Goal: Task Accomplishment & Management: Complete application form

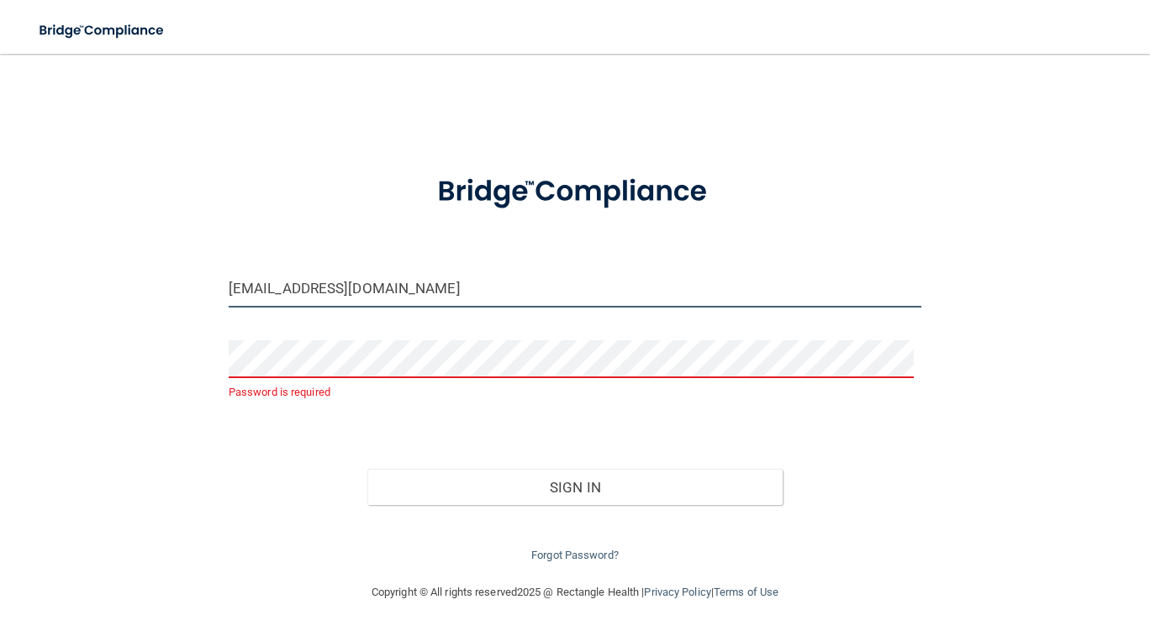
click at [441, 284] on input "info@identitylexington.com" at bounding box center [575, 289] width 693 height 38
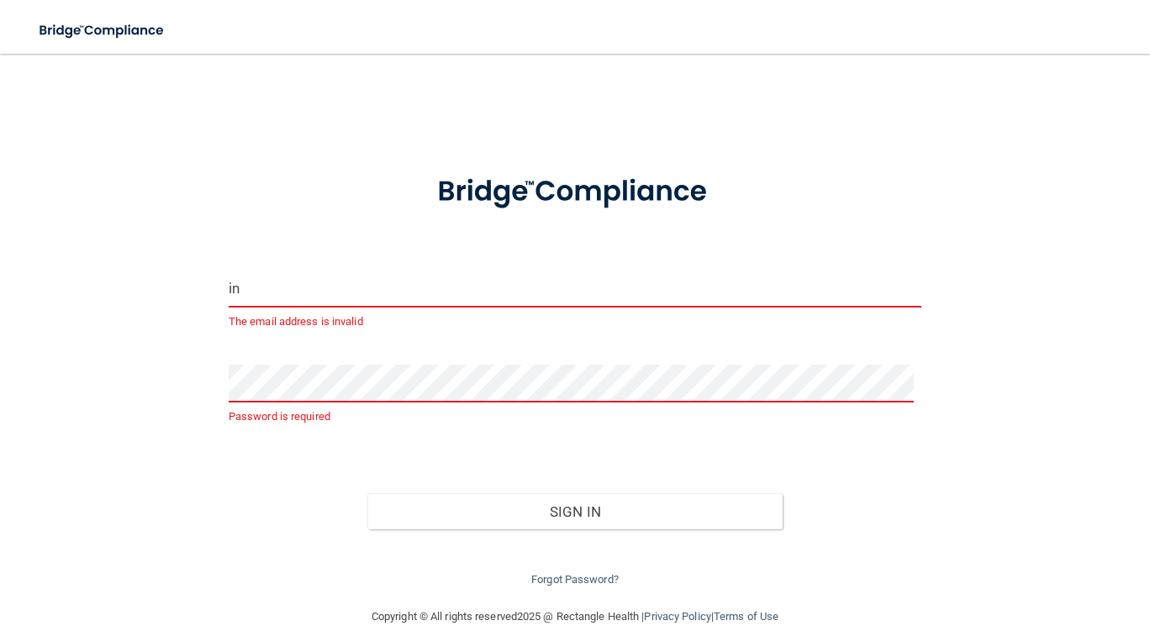
type input "i"
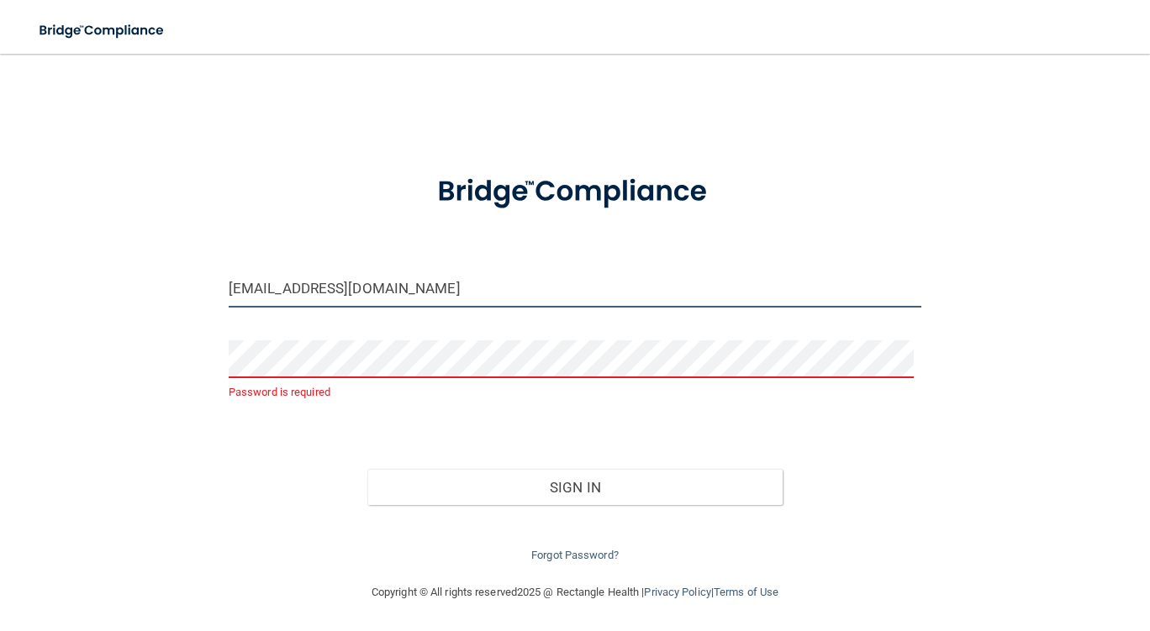
type input "[EMAIL_ADDRESS][DOMAIN_NAME]"
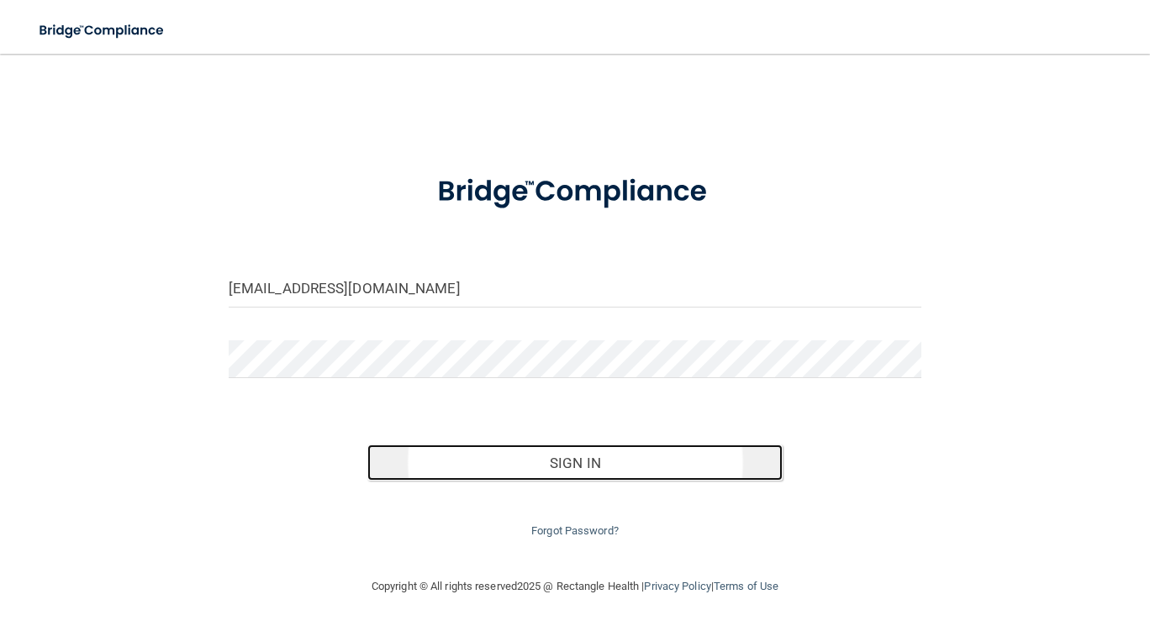
click at [708, 457] on button "Sign In" at bounding box center [575, 463] width 416 height 37
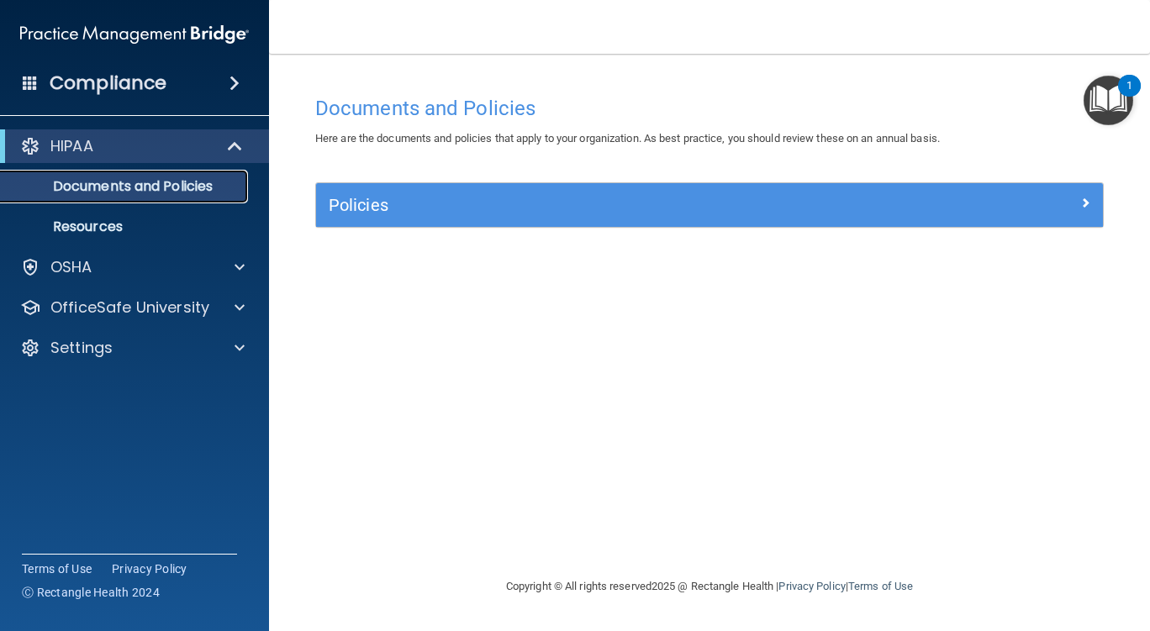
click at [198, 180] on p "Documents and Policies" at bounding box center [126, 186] width 230 height 17
click at [106, 227] on p "Resources" at bounding box center [126, 227] width 230 height 17
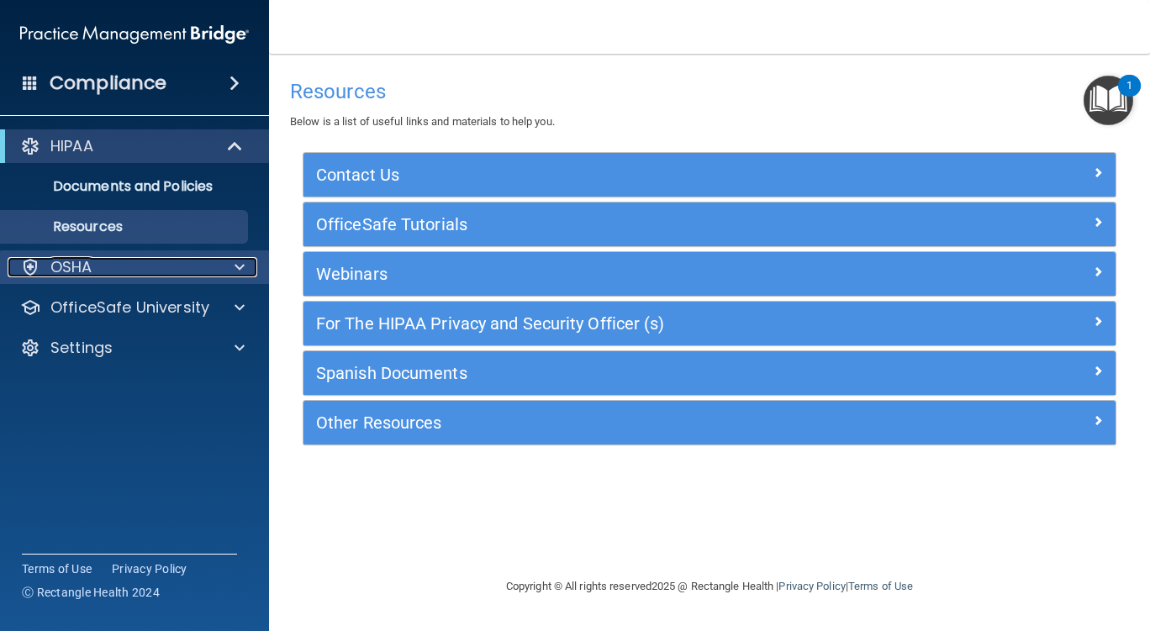
click at [99, 261] on div "OSHA" at bounding box center [112, 267] width 209 height 20
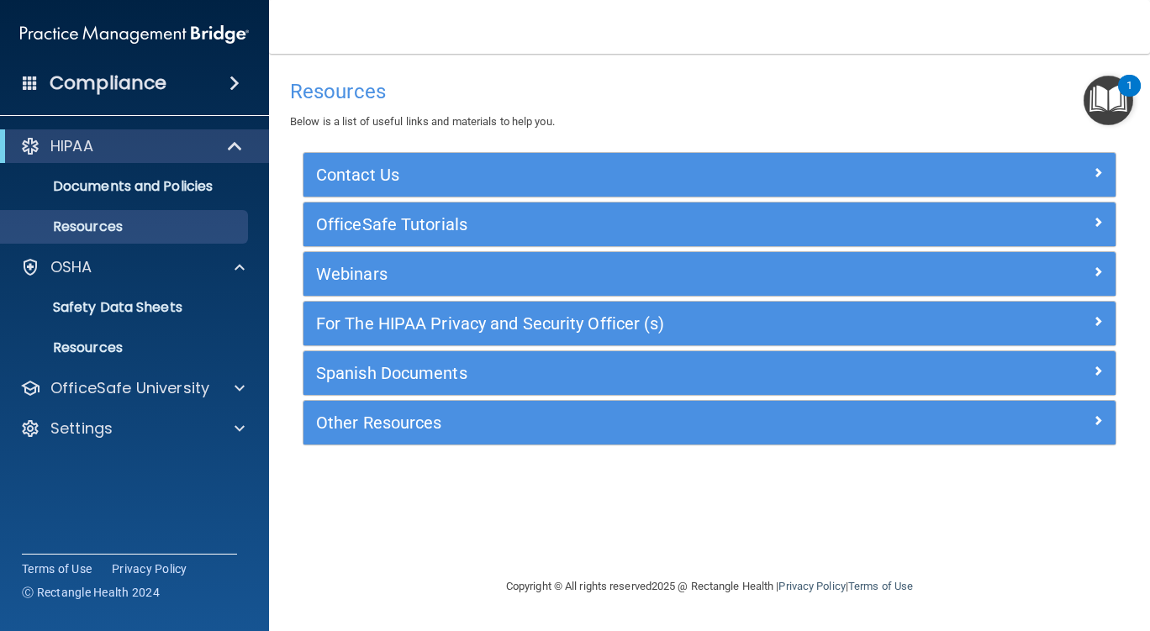
click at [1105, 87] on img "Open Resource Center, 1 new notification" at bounding box center [1109, 101] width 50 height 50
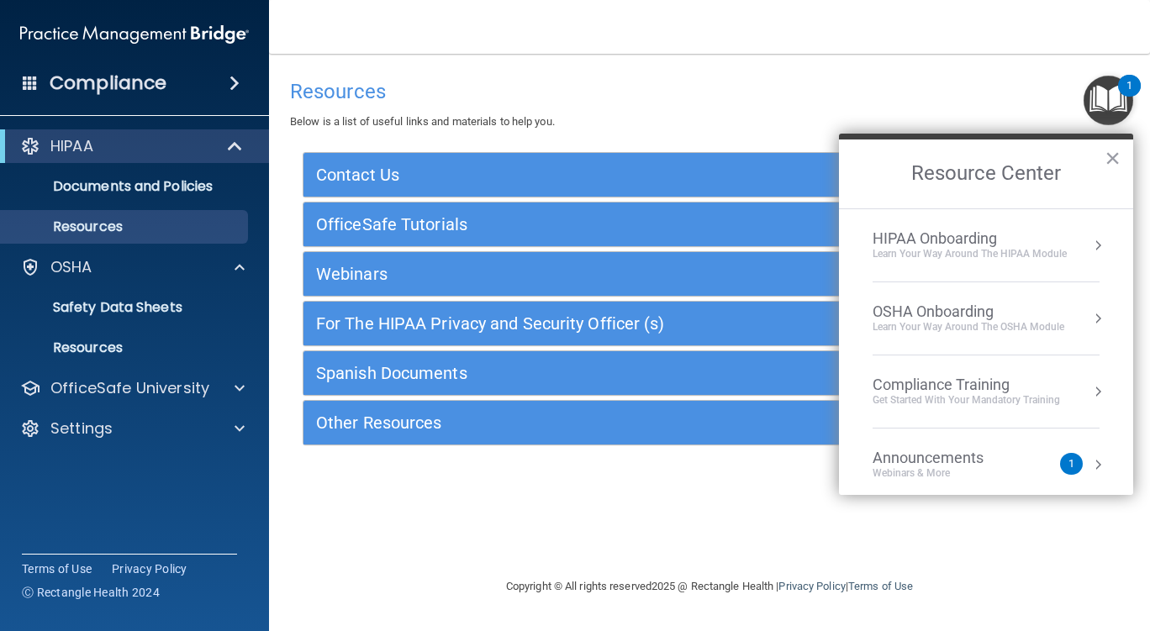
click at [1011, 240] on div "HIPAA Onboarding" at bounding box center [970, 239] width 194 height 18
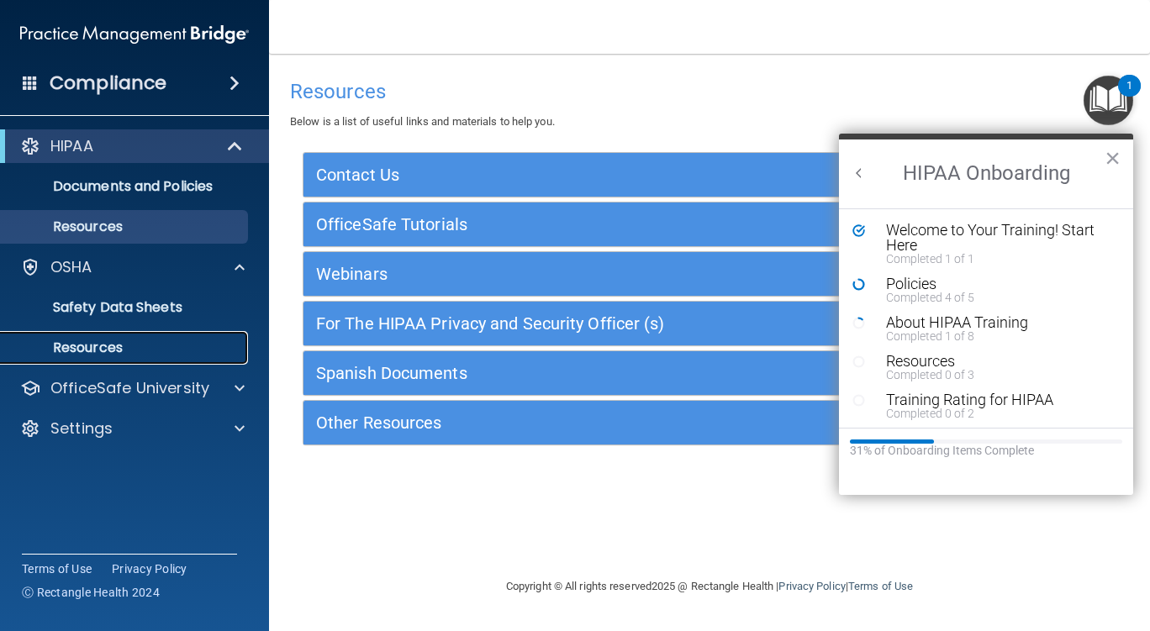
click at [109, 348] on p "Resources" at bounding box center [126, 348] width 230 height 17
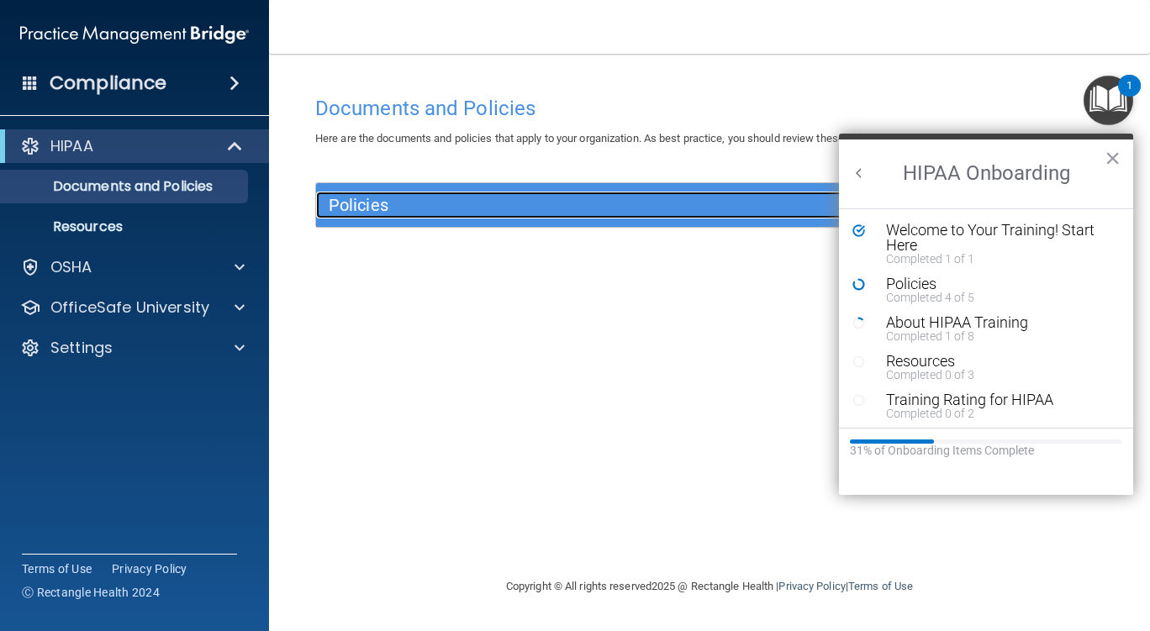
click at [758, 207] on h5 "Policies" at bounding box center [611, 205] width 565 height 18
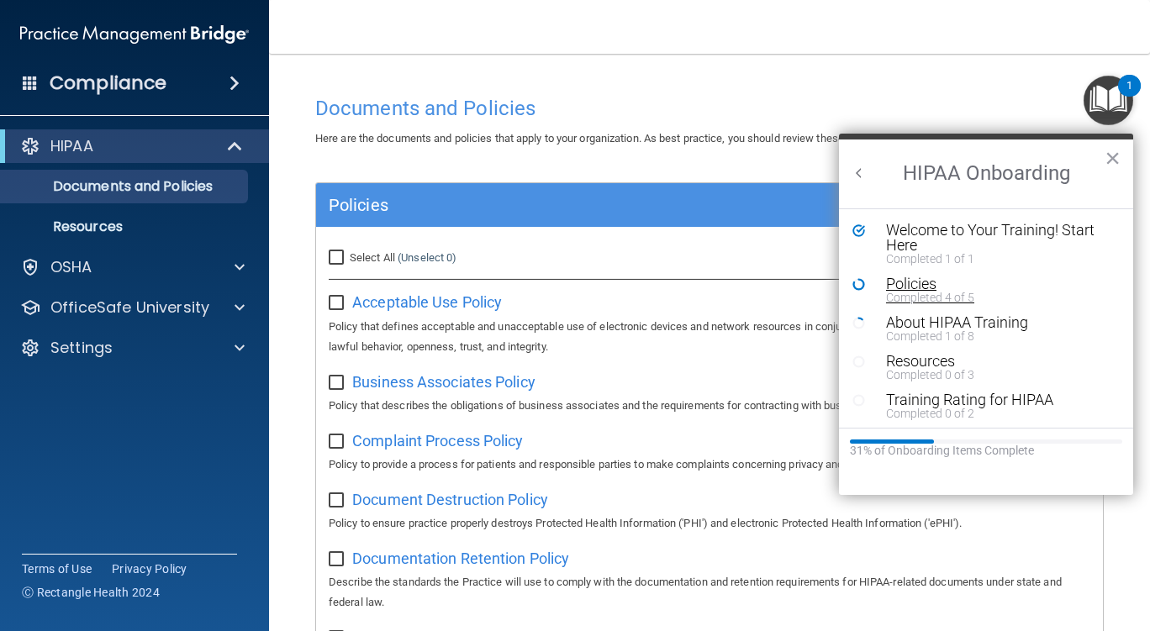
click at [928, 282] on div "Policies" at bounding box center [992, 284] width 213 height 15
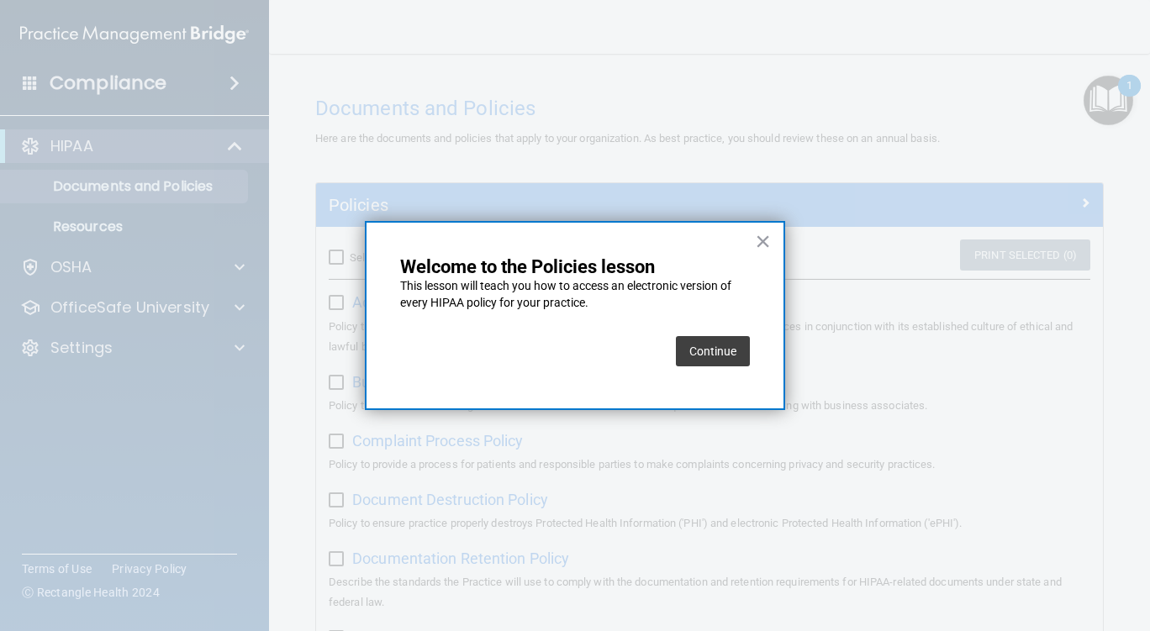
click at [700, 357] on button "Continue" at bounding box center [713, 351] width 74 height 30
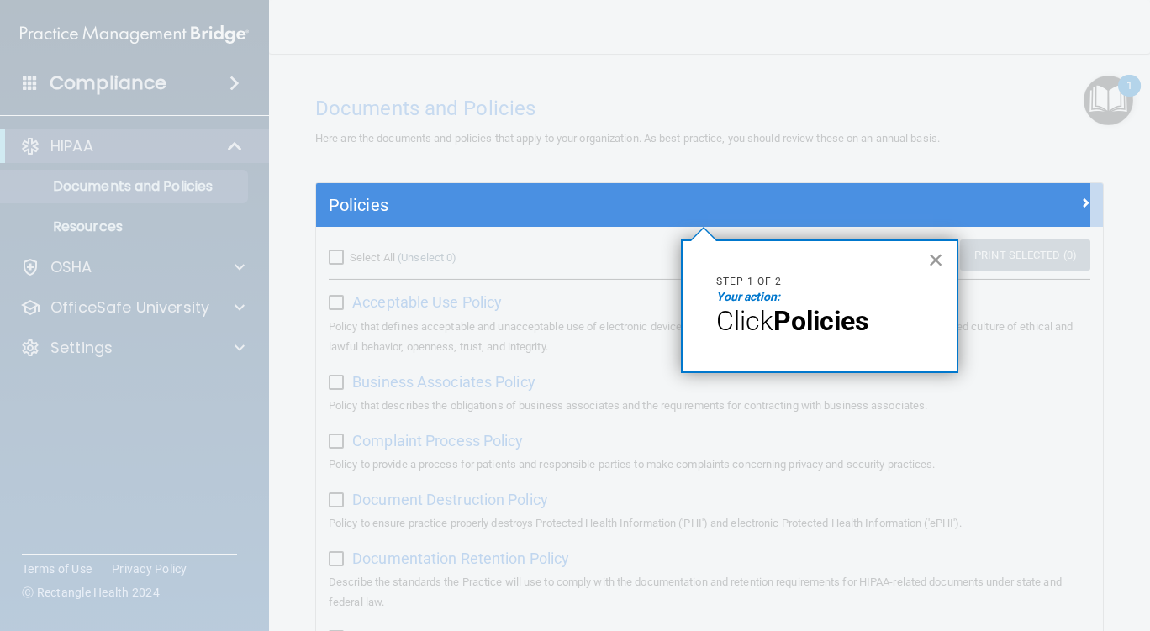
click at [934, 262] on button "×" at bounding box center [936, 259] width 16 height 27
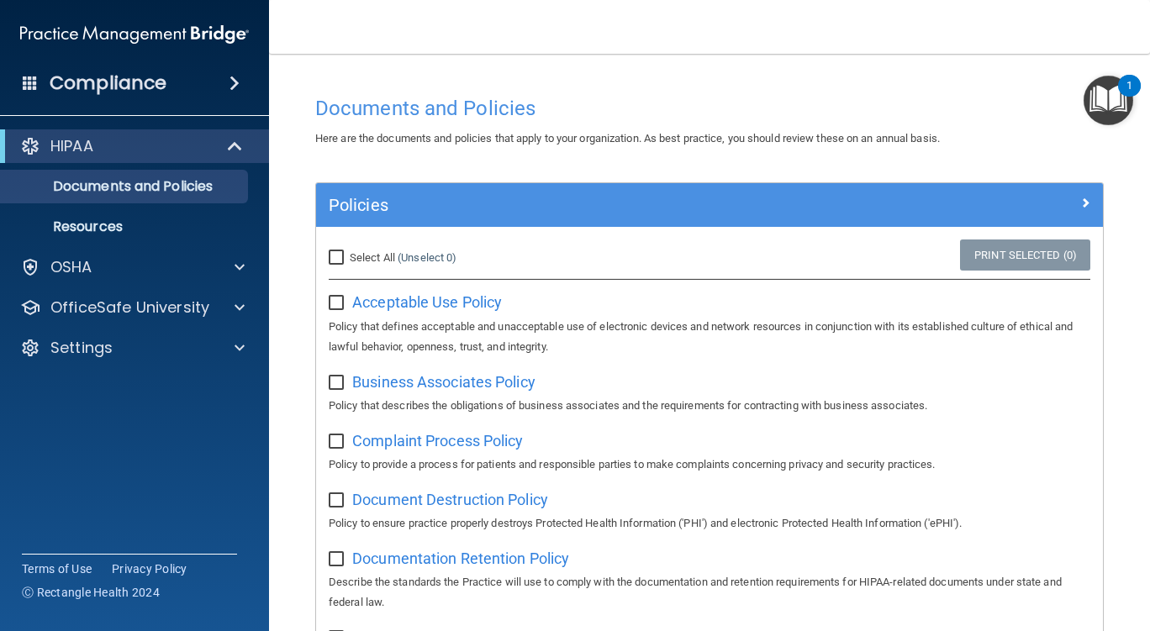
click at [934, 262] on div "Select All (Unselect 0) Unselect All Print Selected (0)" at bounding box center [709, 258] width 787 height 37
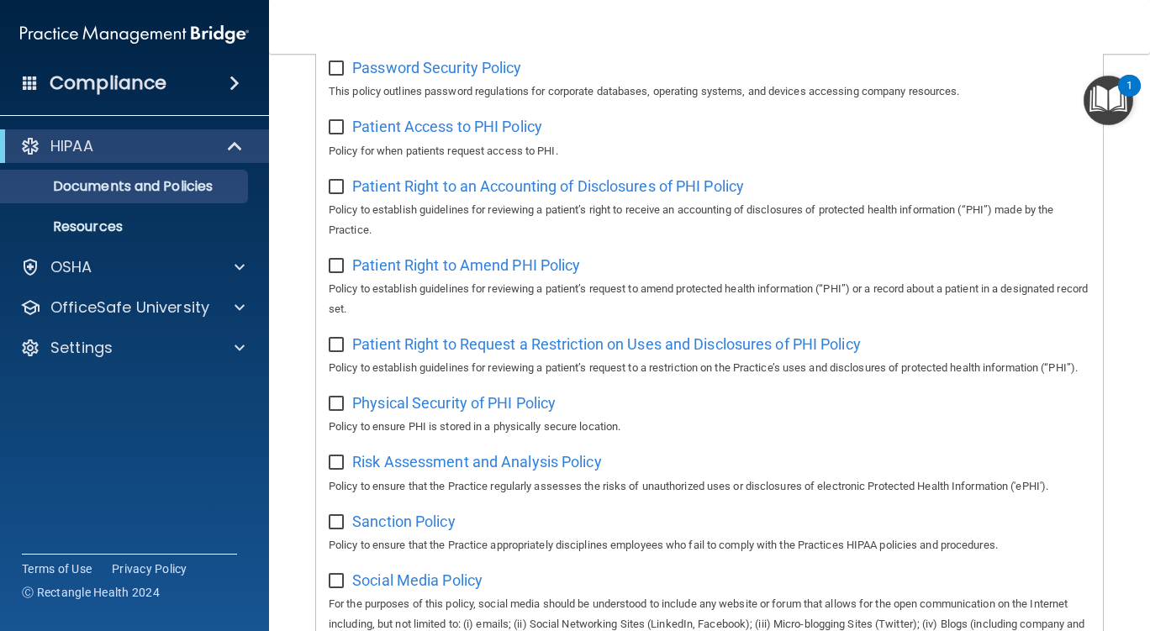
scroll to position [827, 0]
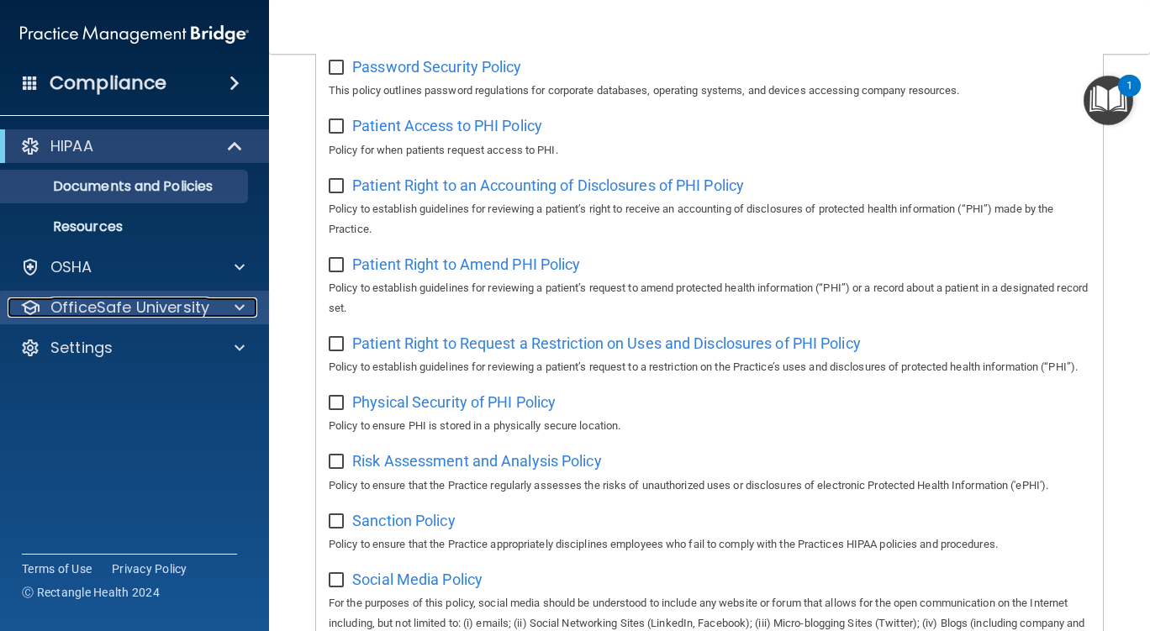
click at [129, 302] on p "OfficeSafe University" at bounding box center [129, 308] width 159 height 20
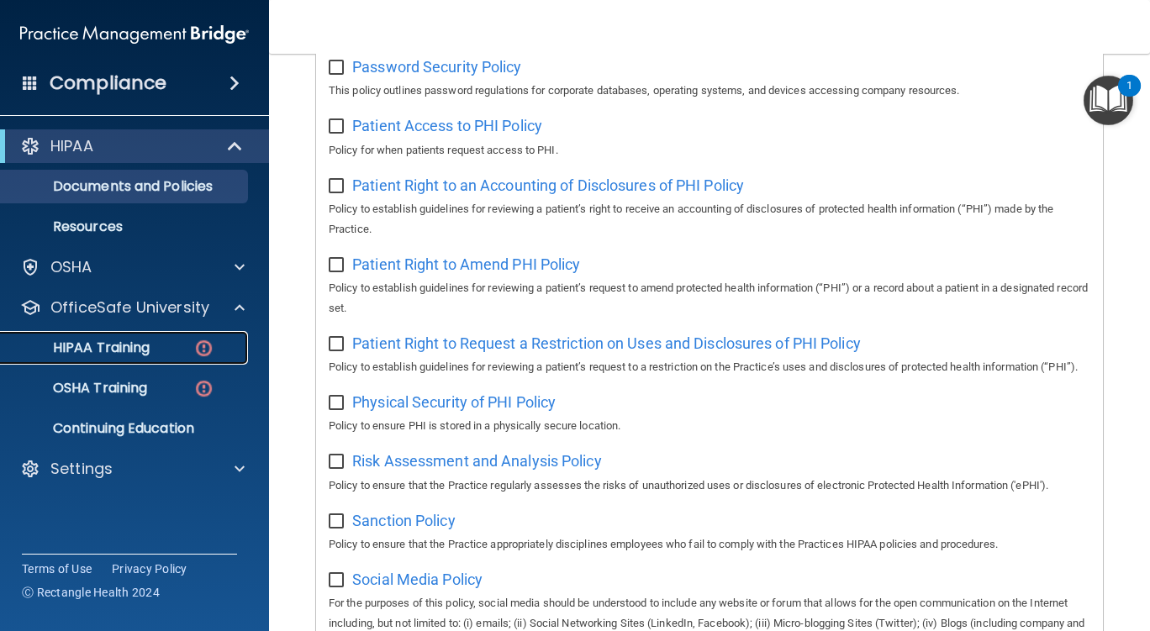
click at [129, 348] on p "HIPAA Training" at bounding box center [80, 348] width 139 height 17
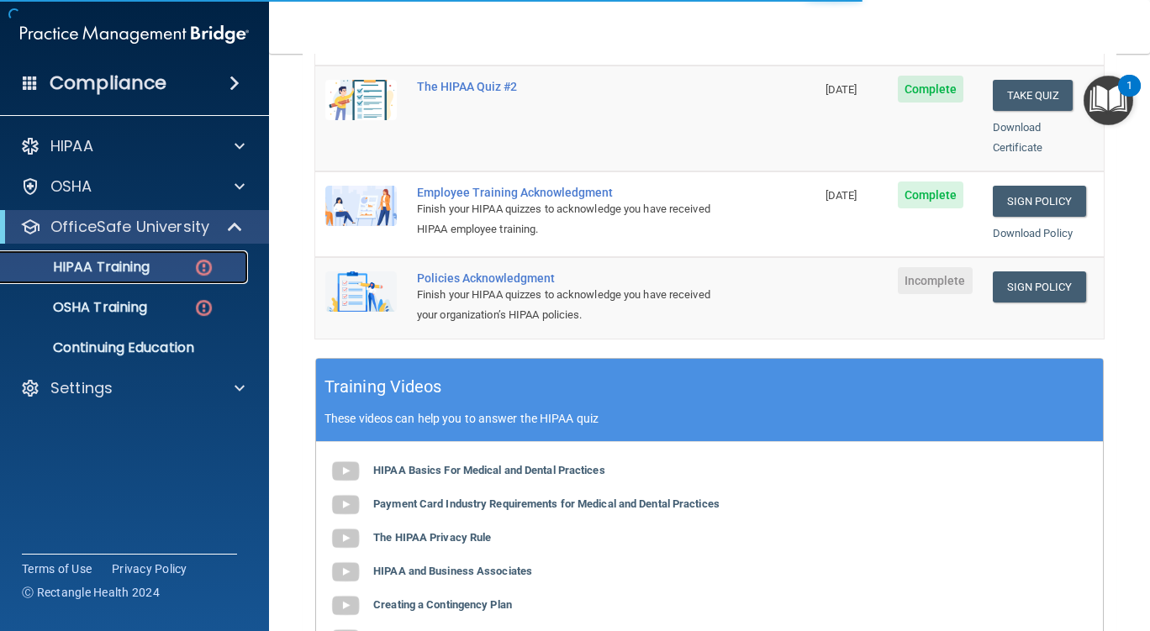
scroll to position [691, 0]
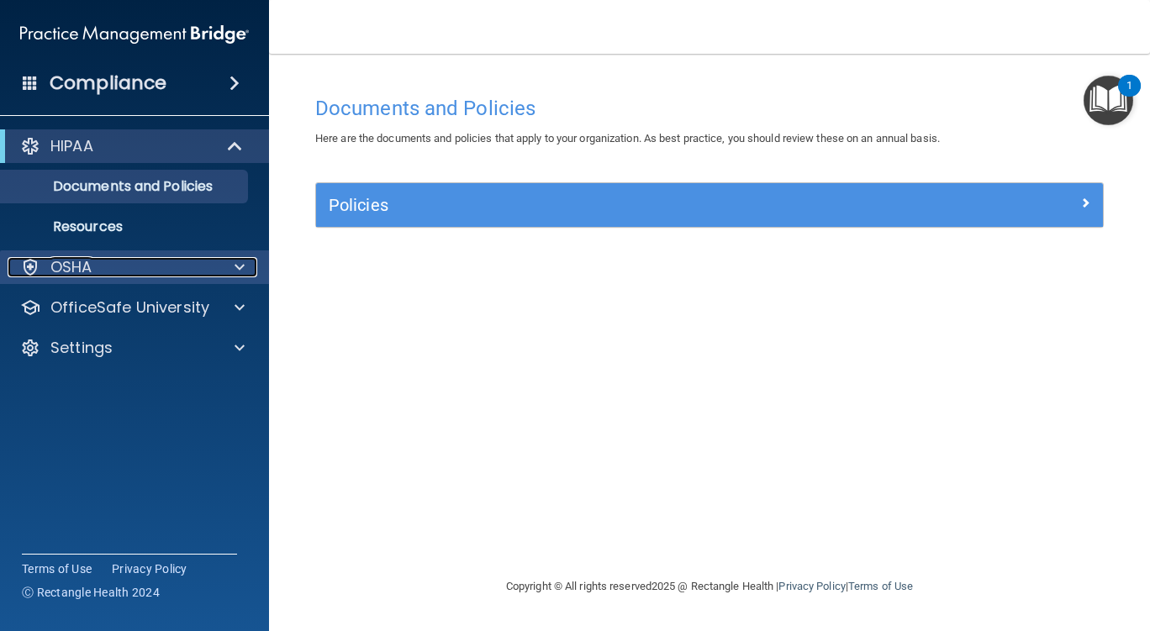
click at [240, 265] on span at bounding box center [240, 267] width 10 height 20
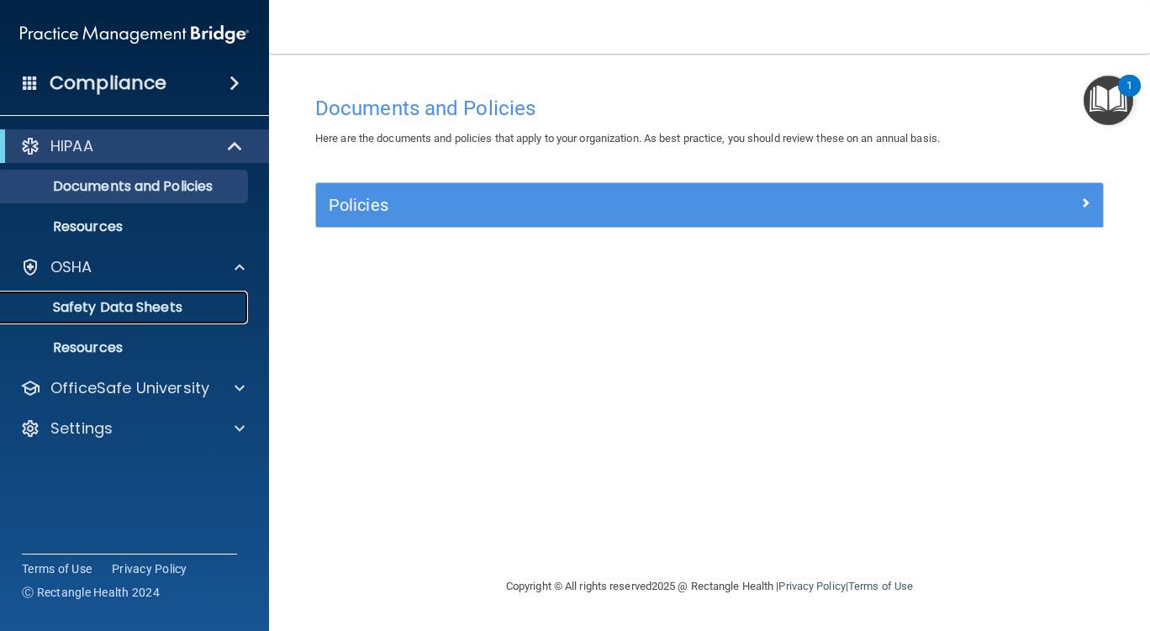
click at [185, 306] on p "Safety Data Sheets" at bounding box center [126, 307] width 230 height 17
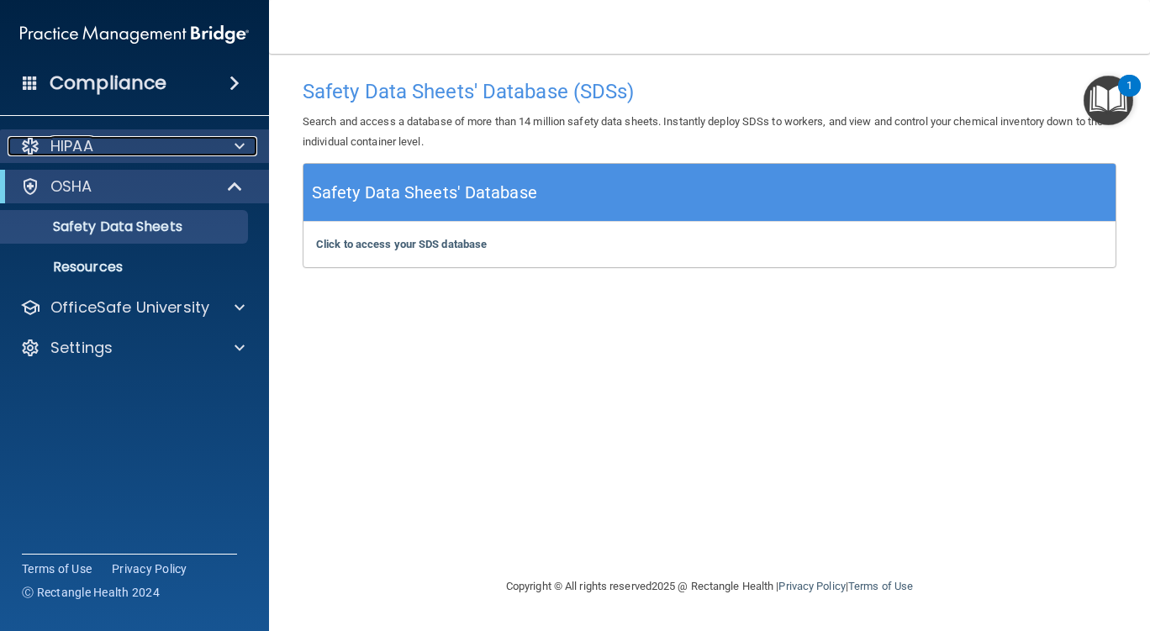
click at [162, 141] on div "HIPAA" at bounding box center [112, 146] width 209 height 20
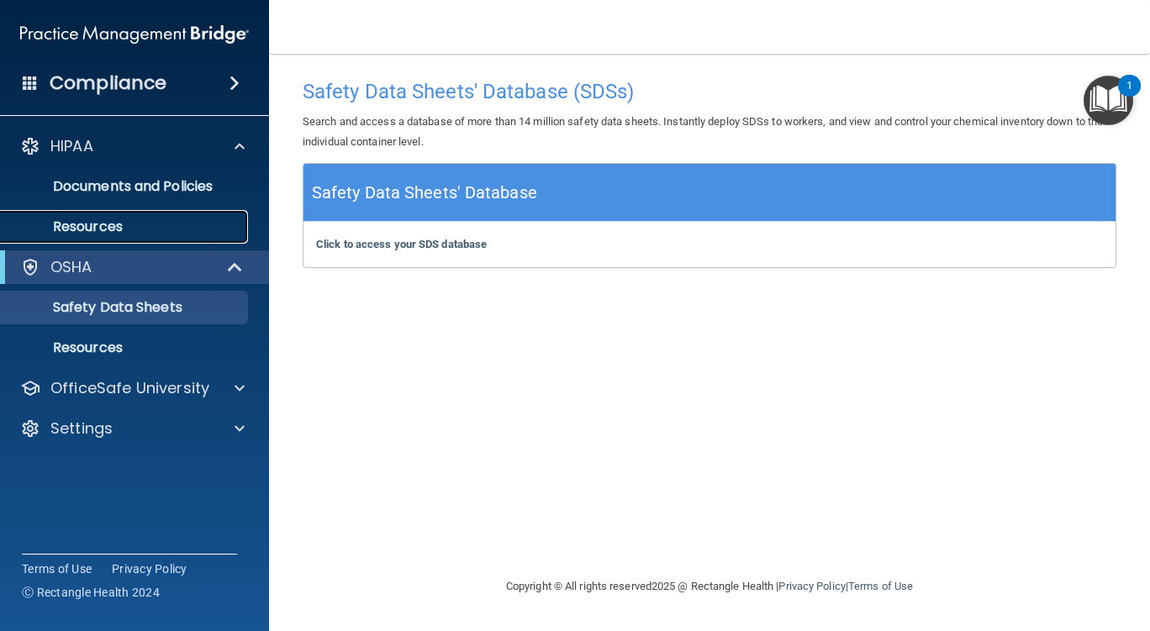
click at [121, 222] on p "Resources" at bounding box center [126, 227] width 230 height 17
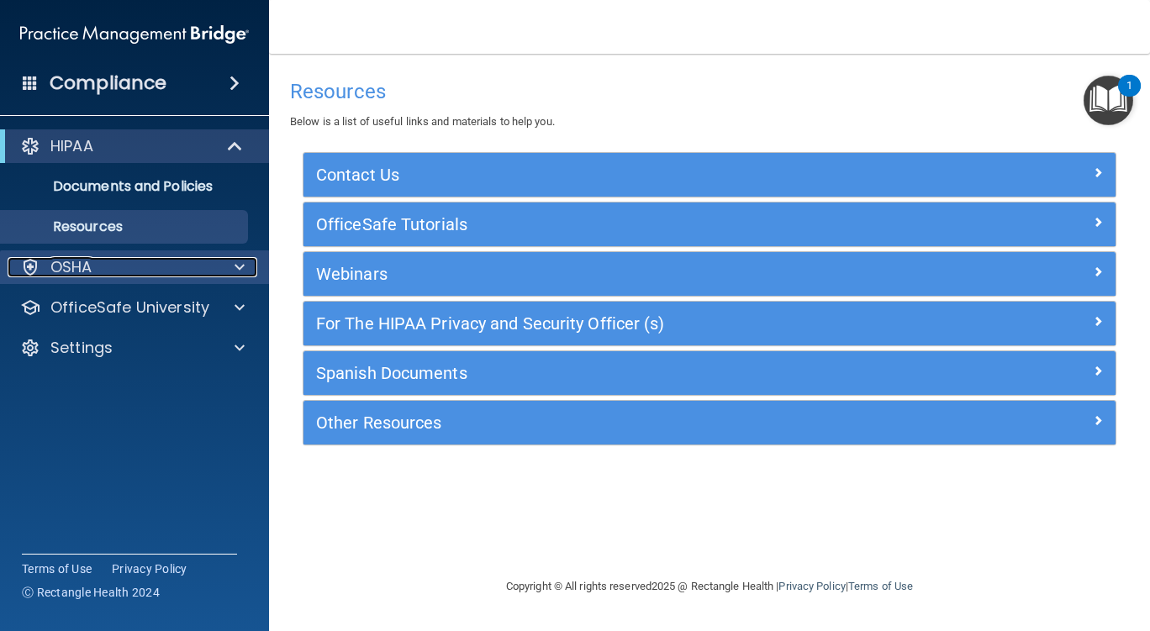
click at [92, 271] on p "OSHA" at bounding box center [71, 267] width 42 height 20
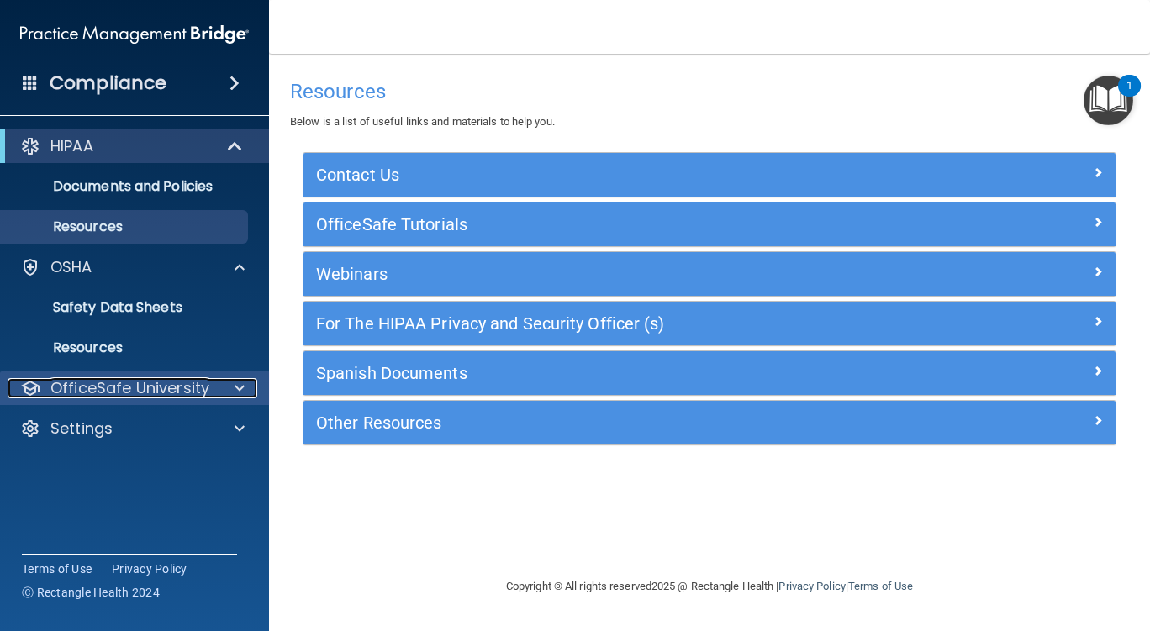
click at [90, 388] on p "OfficeSafe University" at bounding box center [129, 388] width 159 height 20
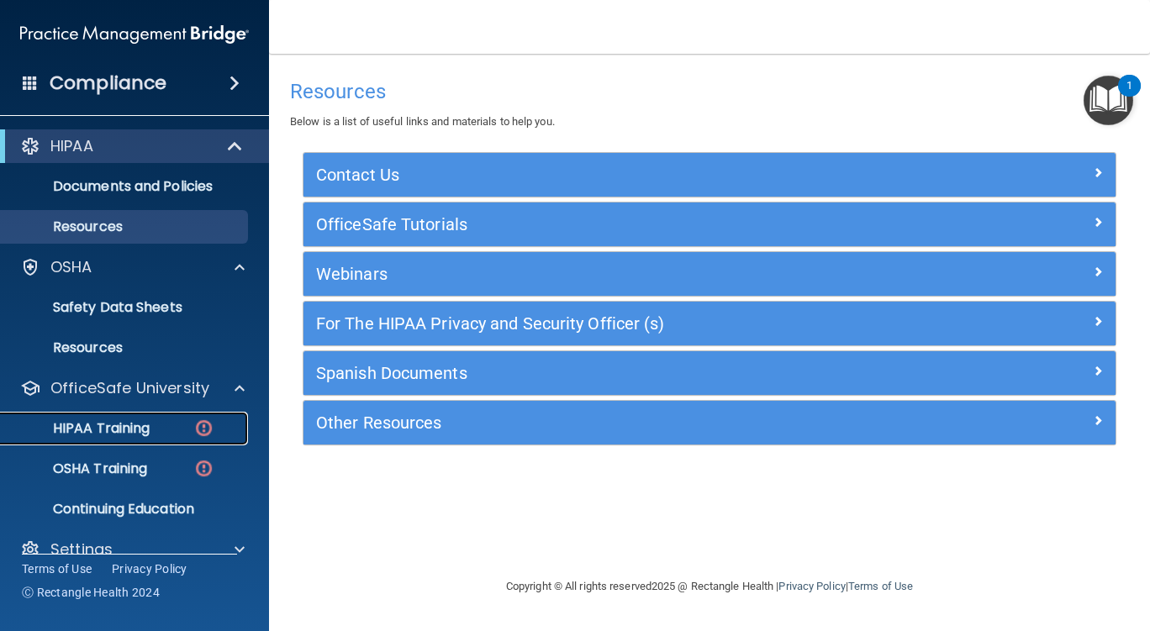
click at [95, 425] on p "HIPAA Training" at bounding box center [80, 428] width 139 height 17
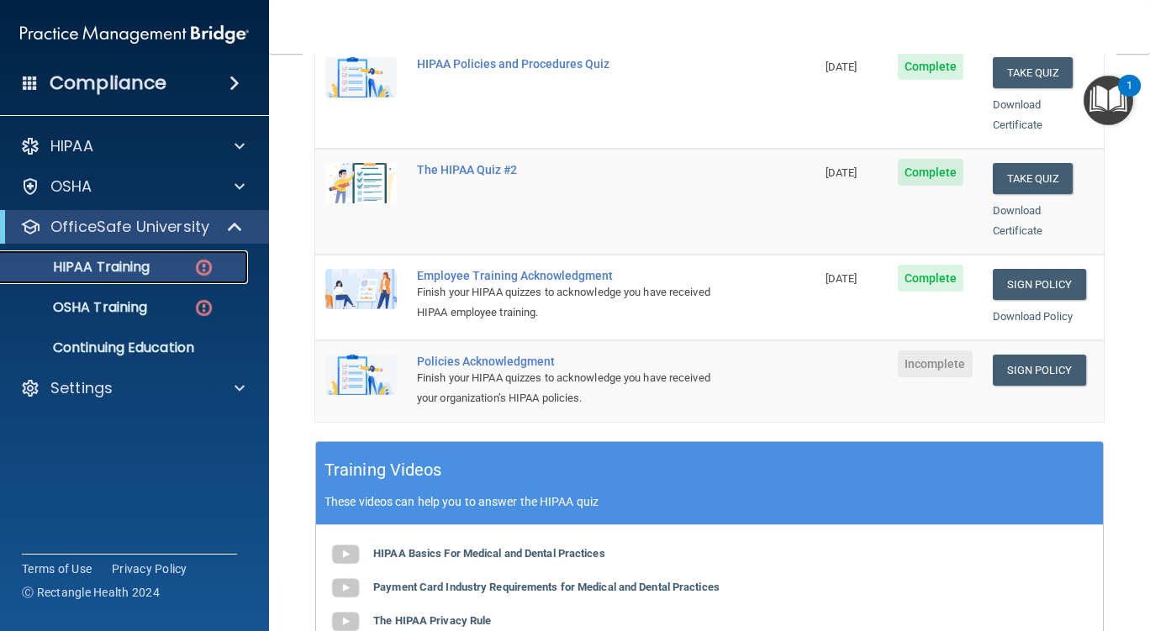
scroll to position [380, 0]
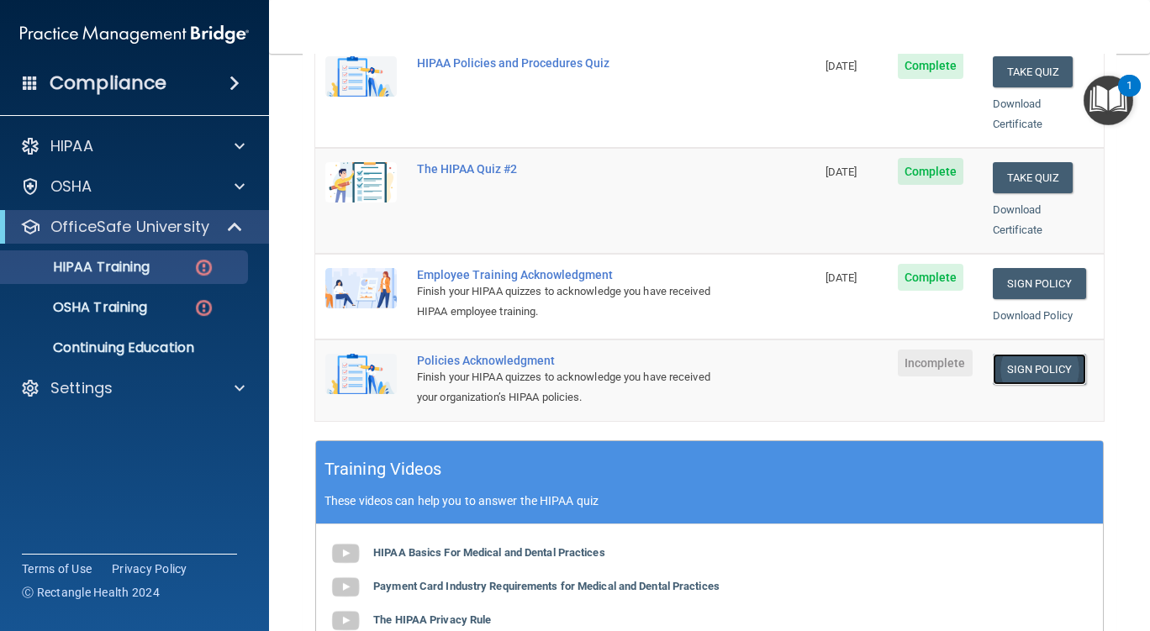
click at [1022, 354] on link "Sign Policy" at bounding box center [1039, 369] width 93 height 31
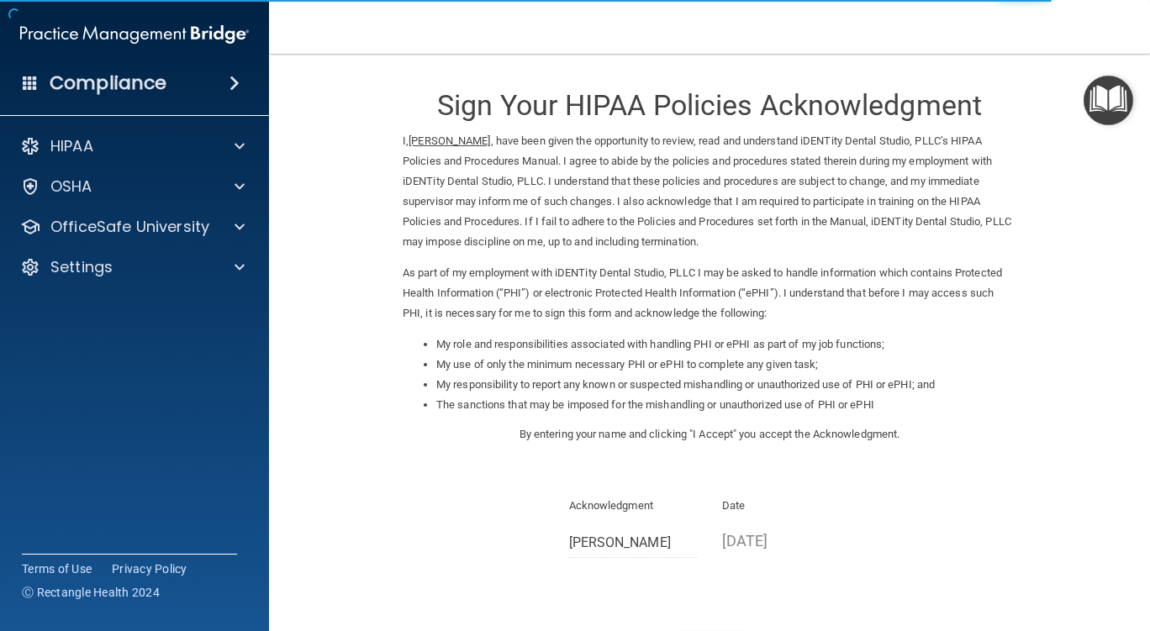
scroll to position [139, 0]
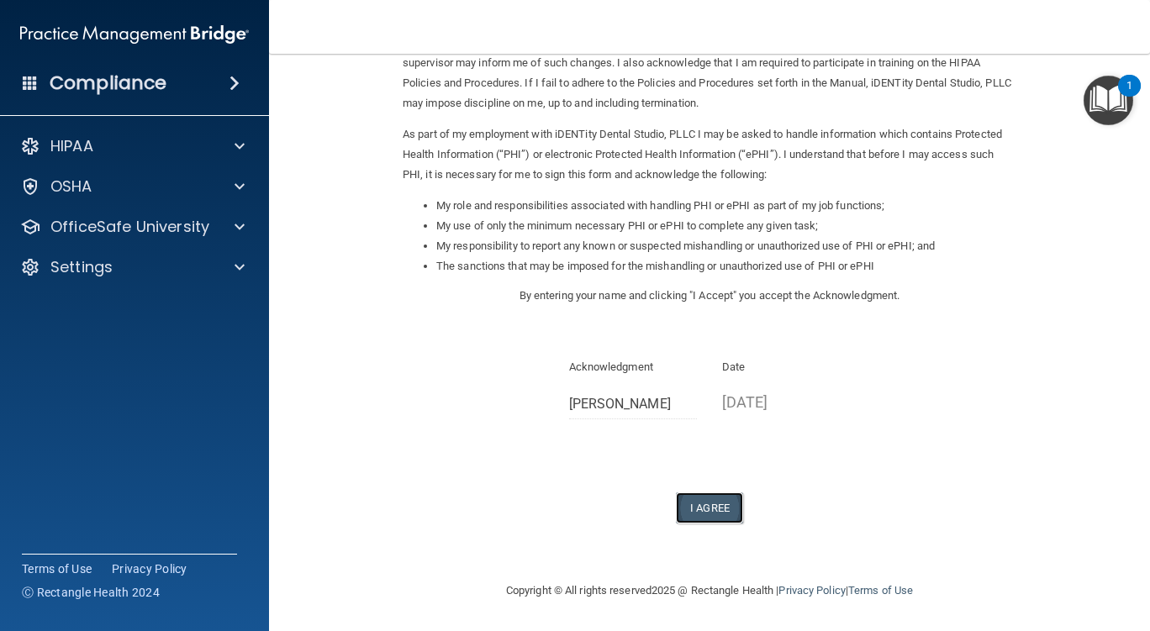
click at [716, 507] on button "I Agree" at bounding box center [709, 508] width 67 height 31
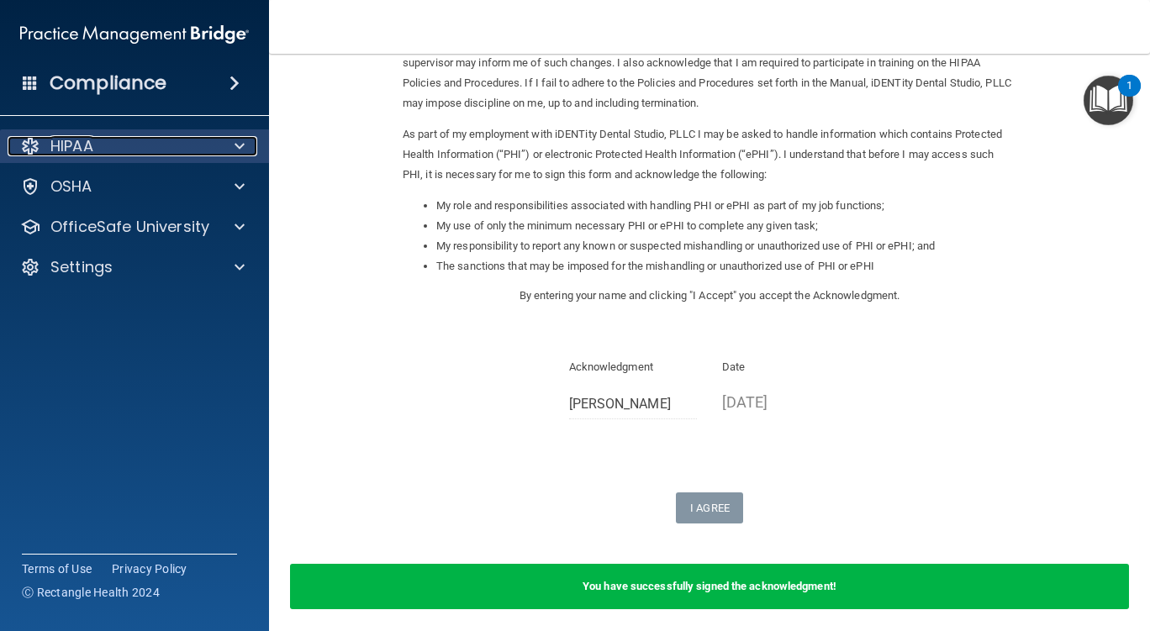
click at [172, 140] on div "HIPAA" at bounding box center [112, 146] width 209 height 20
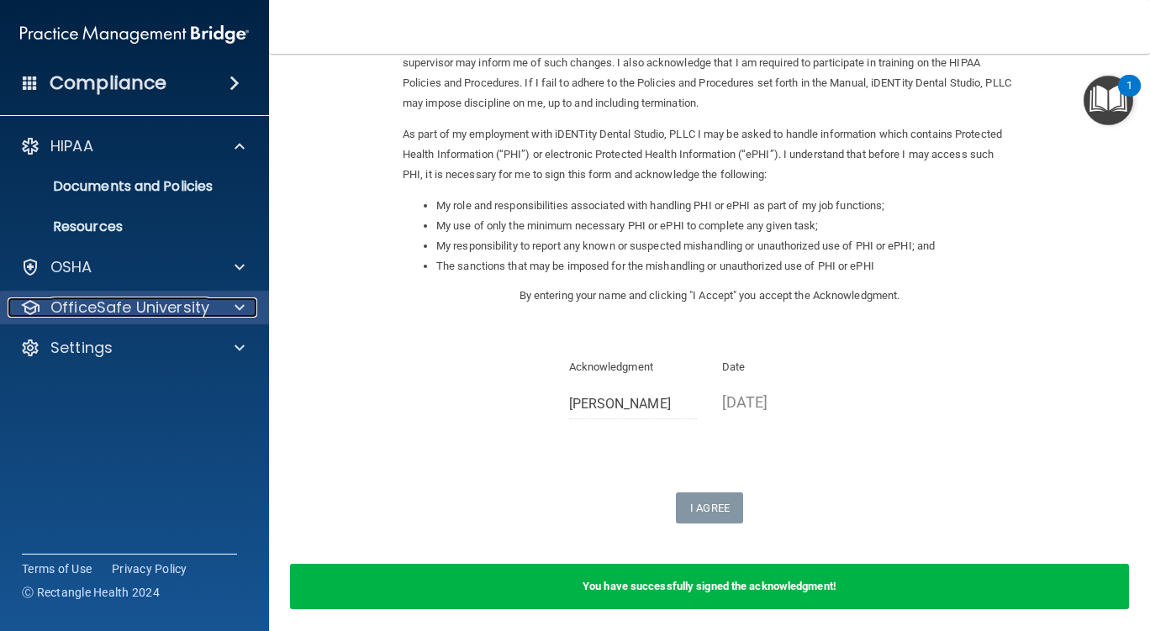
click at [139, 309] on p "OfficeSafe University" at bounding box center [129, 308] width 159 height 20
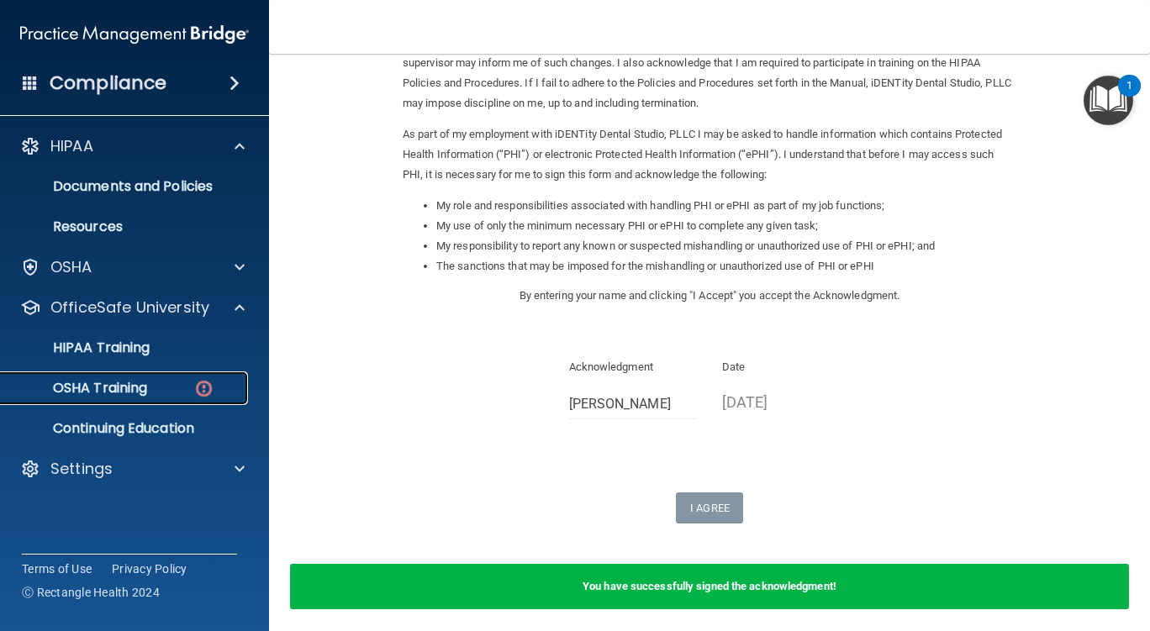
click at [125, 383] on p "OSHA Training" at bounding box center [79, 388] width 136 height 17
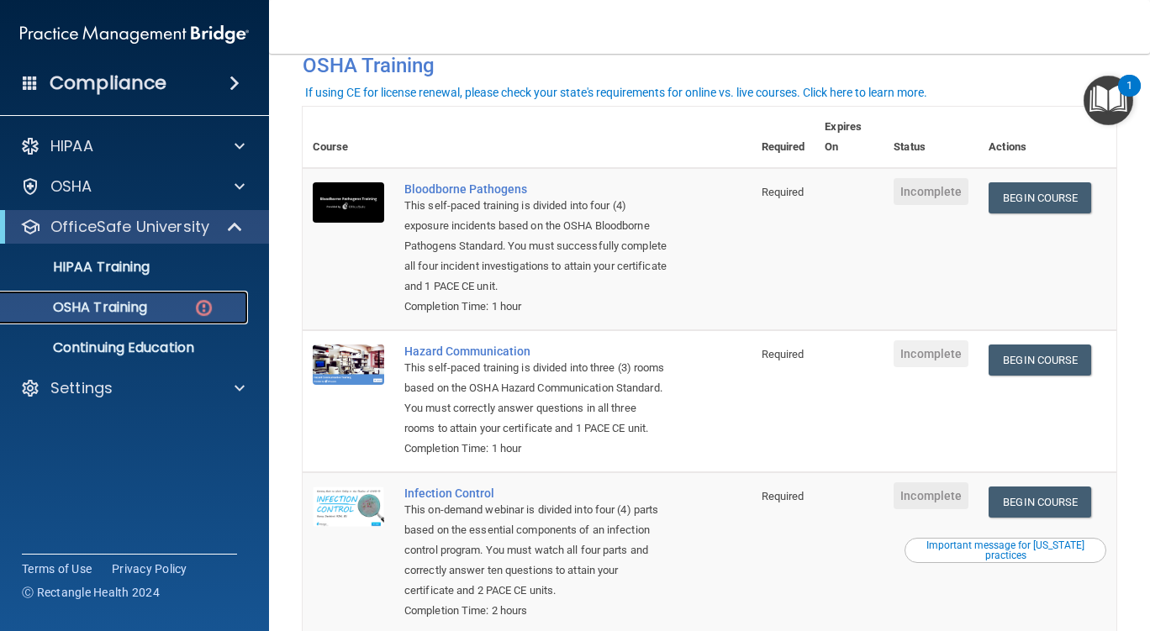
scroll to position [88, 0]
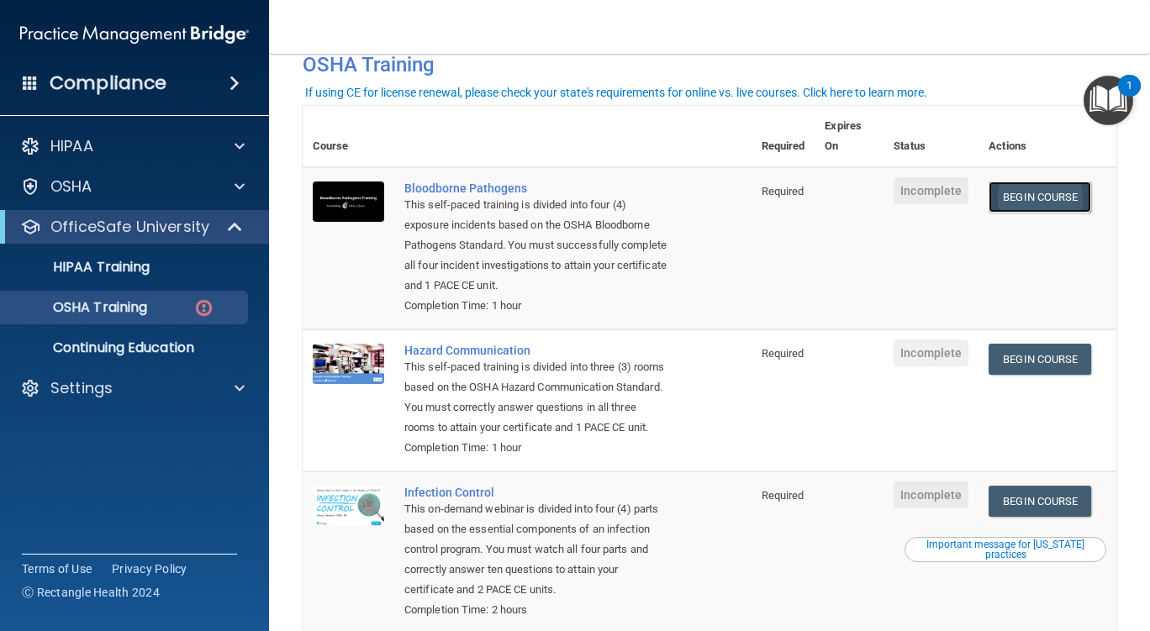
click at [1019, 195] on link "Begin Course" at bounding box center [1040, 197] width 103 height 31
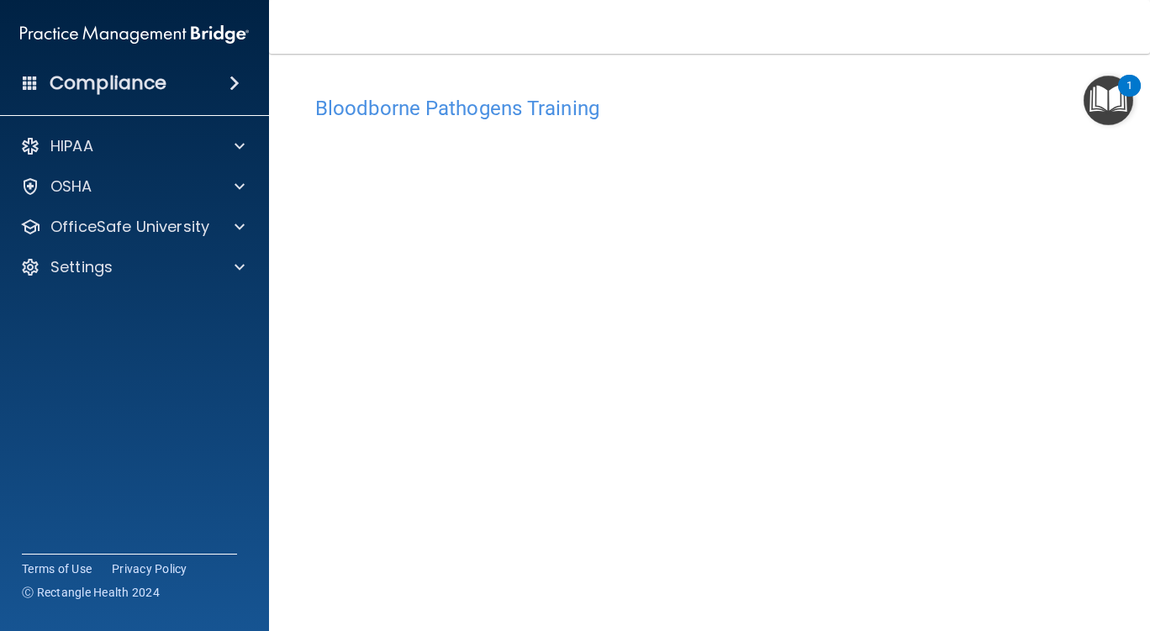
drag, startPoint x: 1128, startPoint y: 436, endPoint x: 1143, endPoint y: 287, distance: 149.5
click at [1143, 287] on main "Bloodborne Pathogens Training This course doesn’t expire until . Are you sure y…" at bounding box center [709, 343] width 881 height 578
click at [1127, 89] on div "1" at bounding box center [1130, 97] width 6 height 22
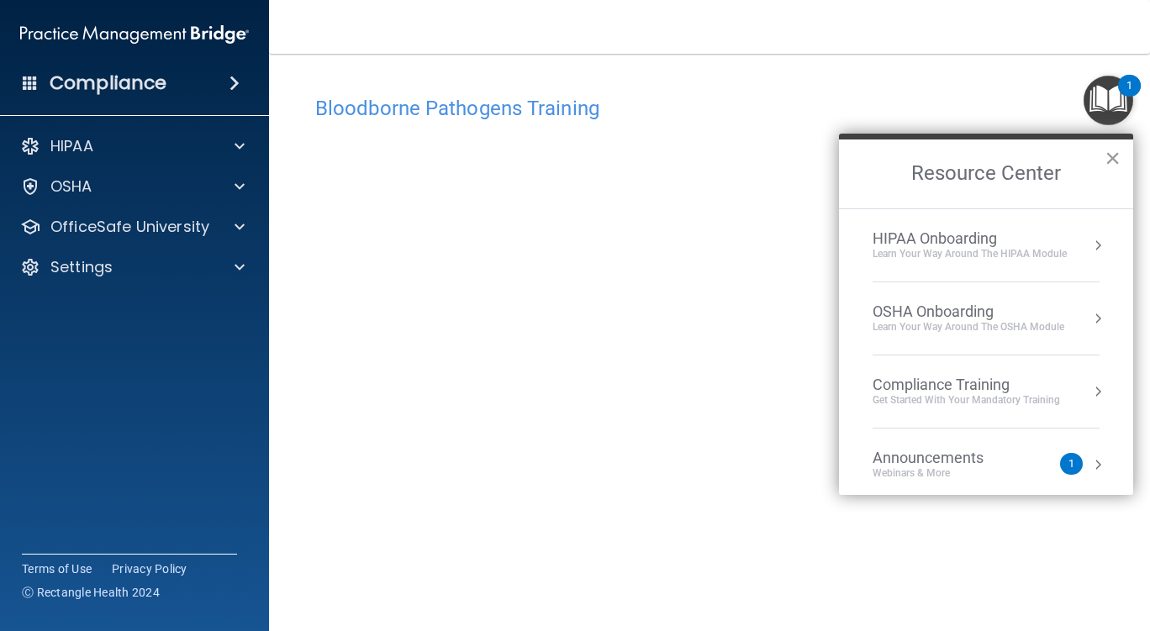
click at [1114, 153] on button "×" at bounding box center [1113, 158] width 16 height 27
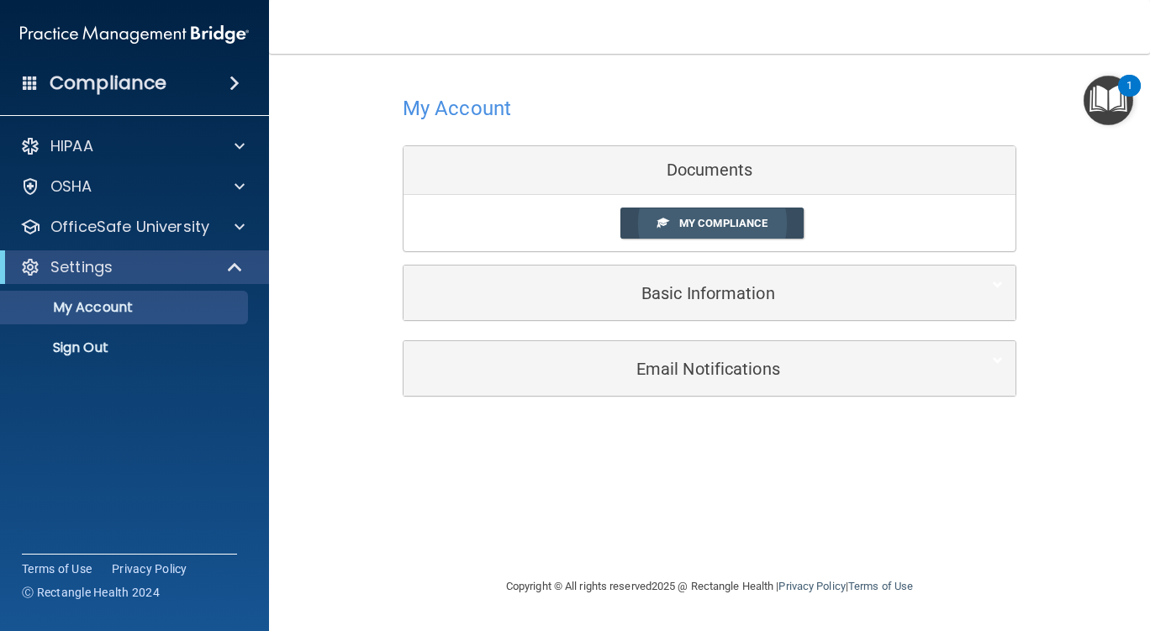
click at [716, 219] on span "My Compliance" at bounding box center [723, 223] width 88 height 13
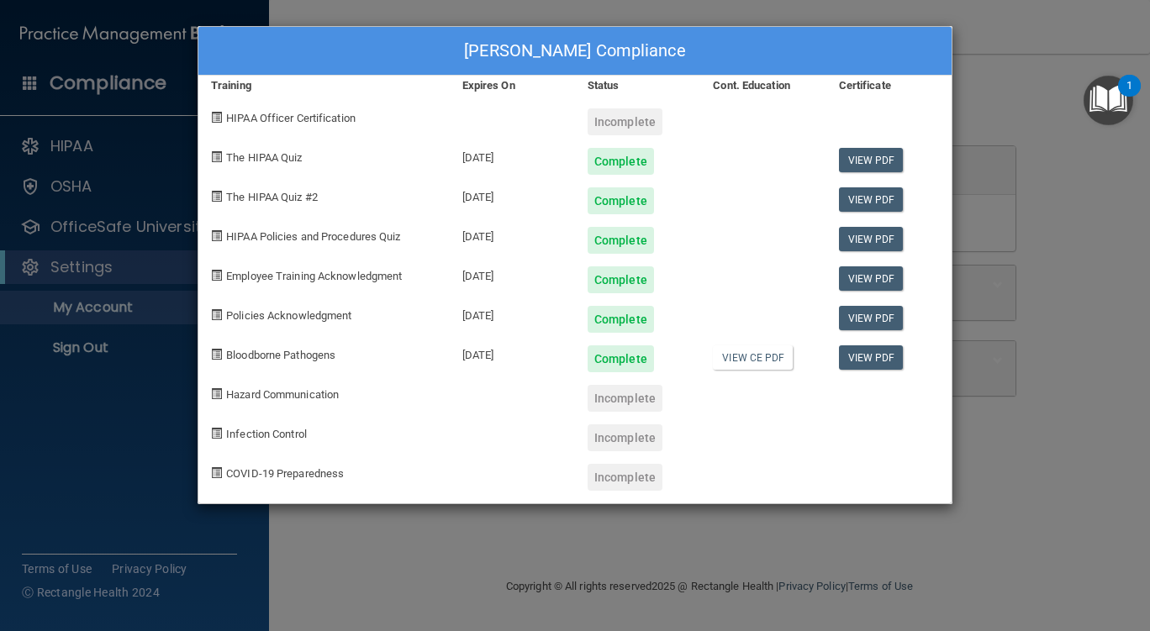
click at [982, 91] on div "Nadia Hutsell's Compliance Training Expires On Status Cont. Education Certifica…" at bounding box center [575, 315] width 1150 height 631
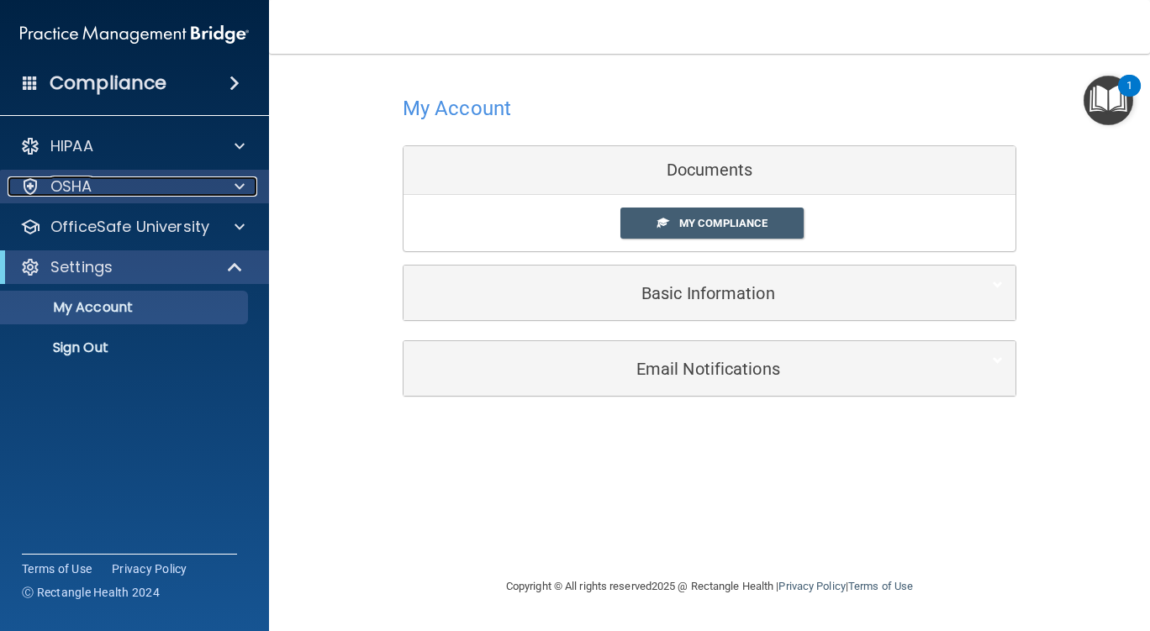
click at [230, 187] on div at bounding box center [237, 187] width 42 height 20
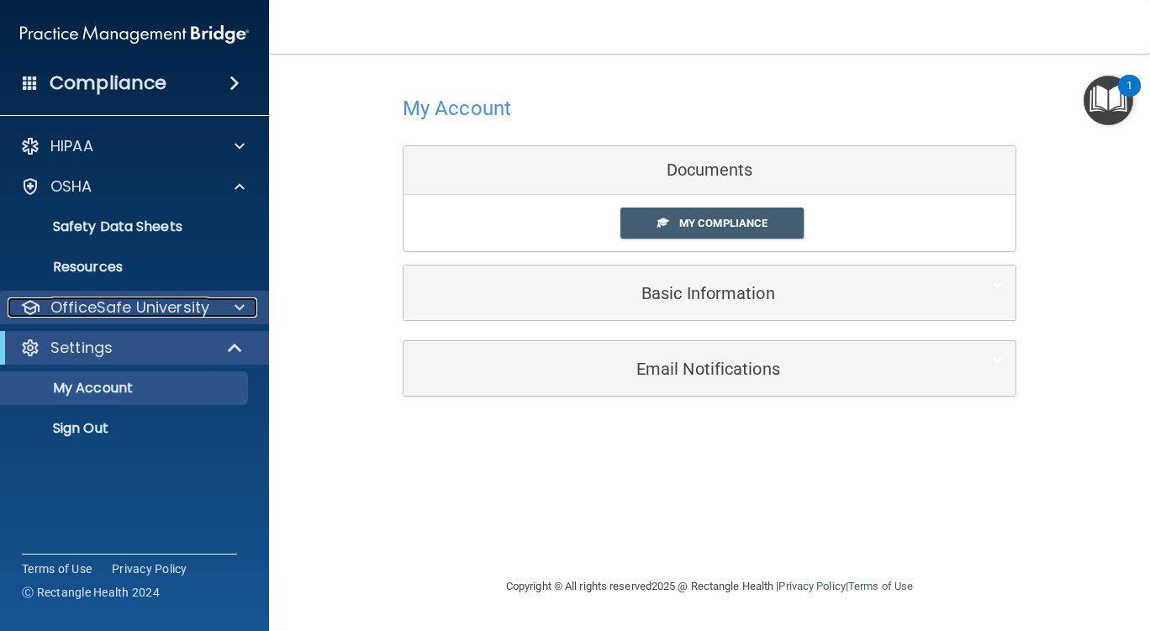
click at [199, 305] on p "OfficeSafe University" at bounding box center [129, 308] width 159 height 20
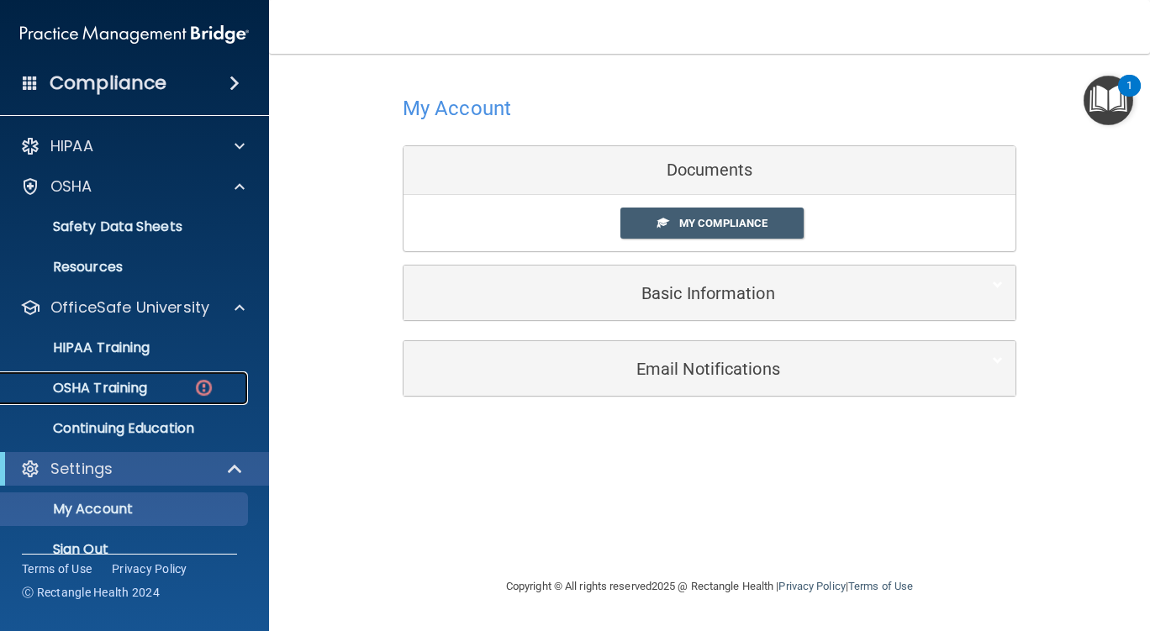
click at [136, 385] on p "OSHA Training" at bounding box center [79, 388] width 136 height 17
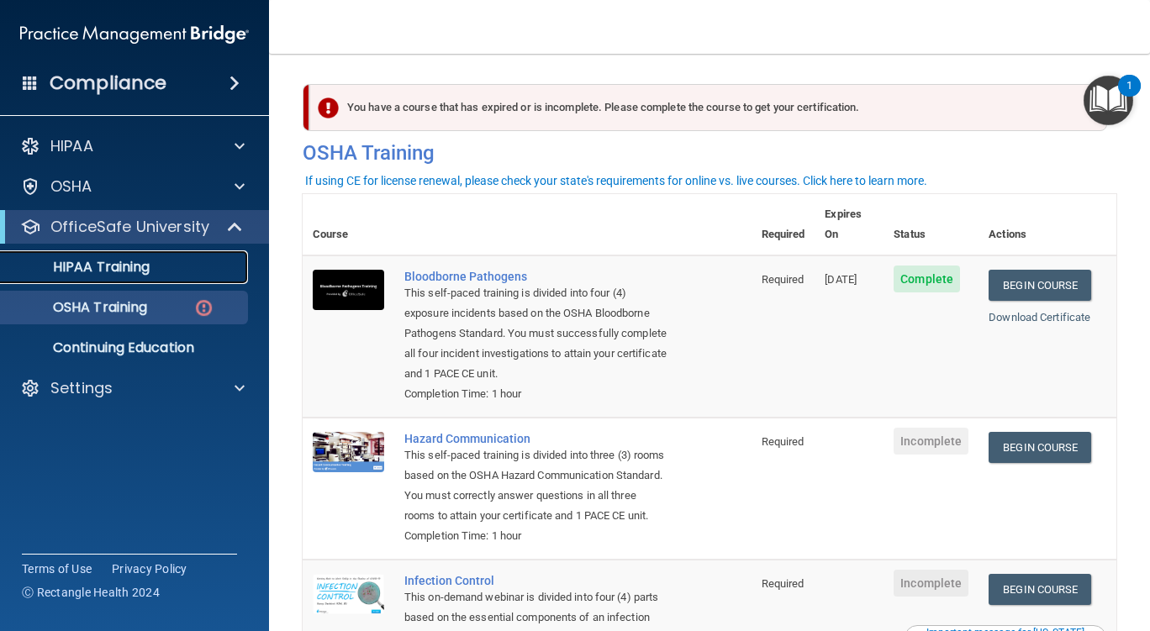
click at [108, 269] on p "HIPAA Training" at bounding box center [80, 267] width 139 height 17
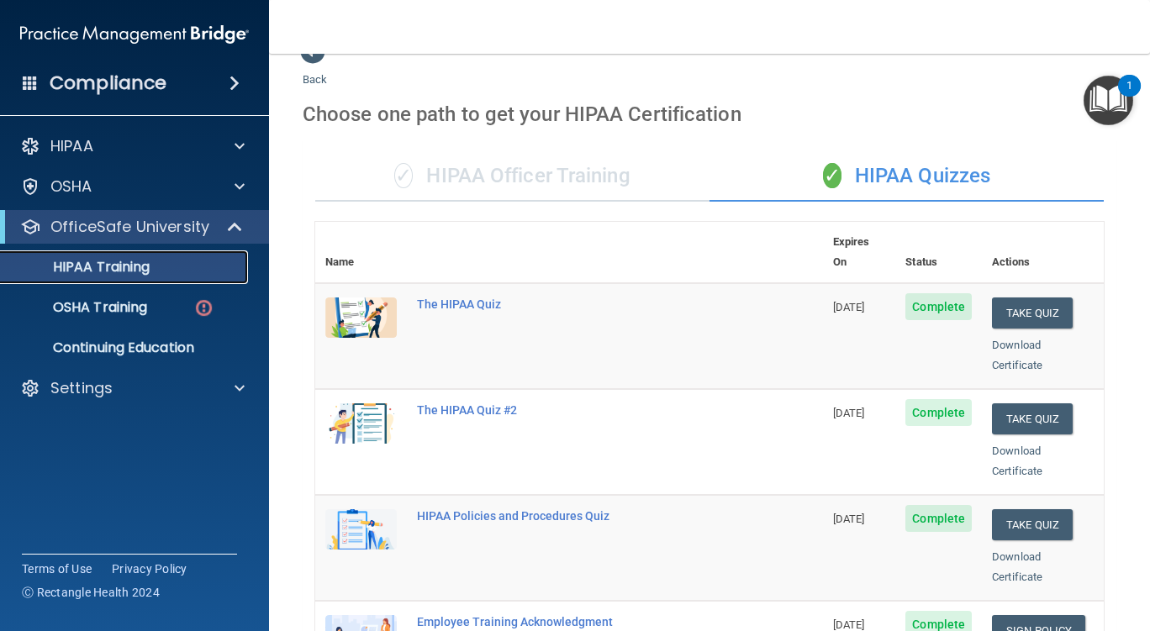
scroll to position [31, 0]
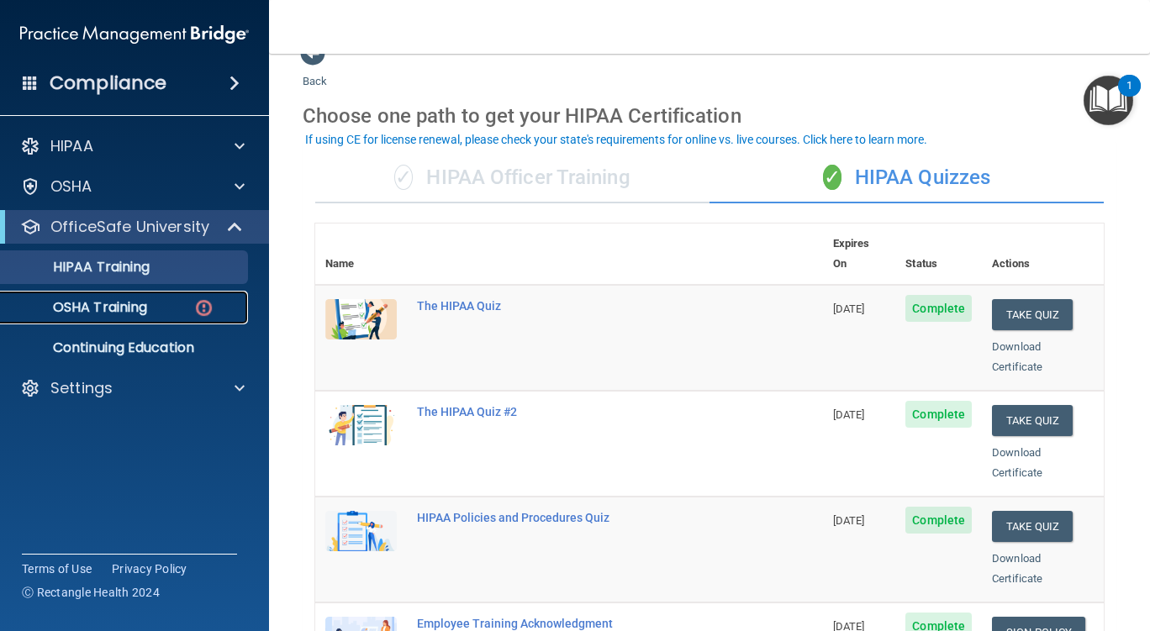
click at [119, 311] on p "OSHA Training" at bounding box center [79, 307] width 136 height 17
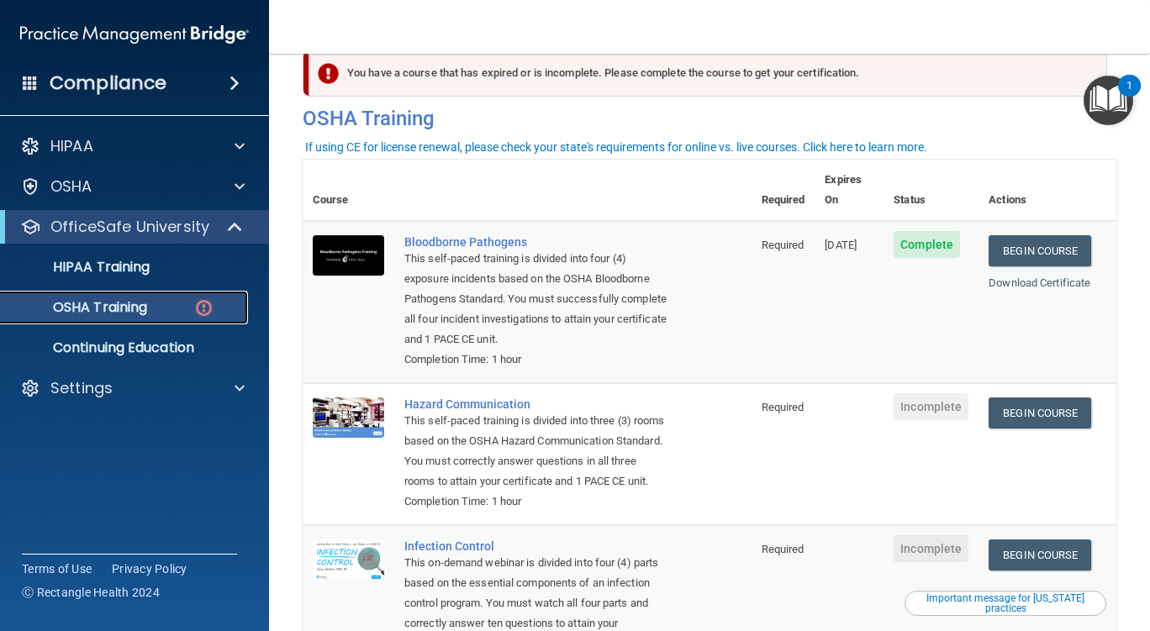
scroll to position [34, 0]
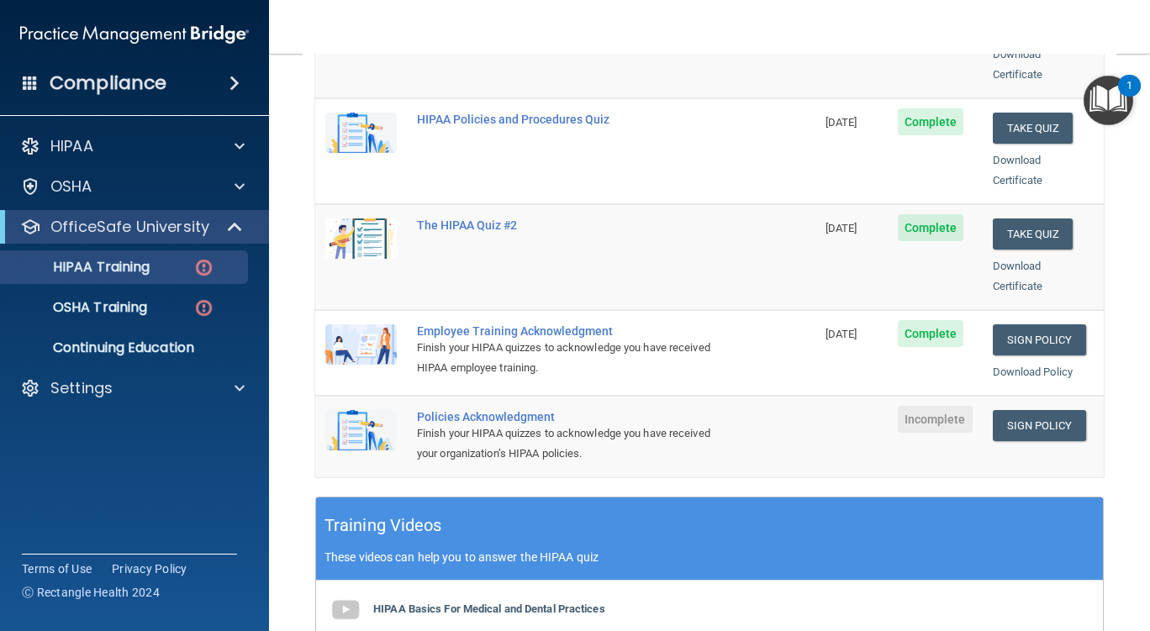
scroll to position [335, 0]
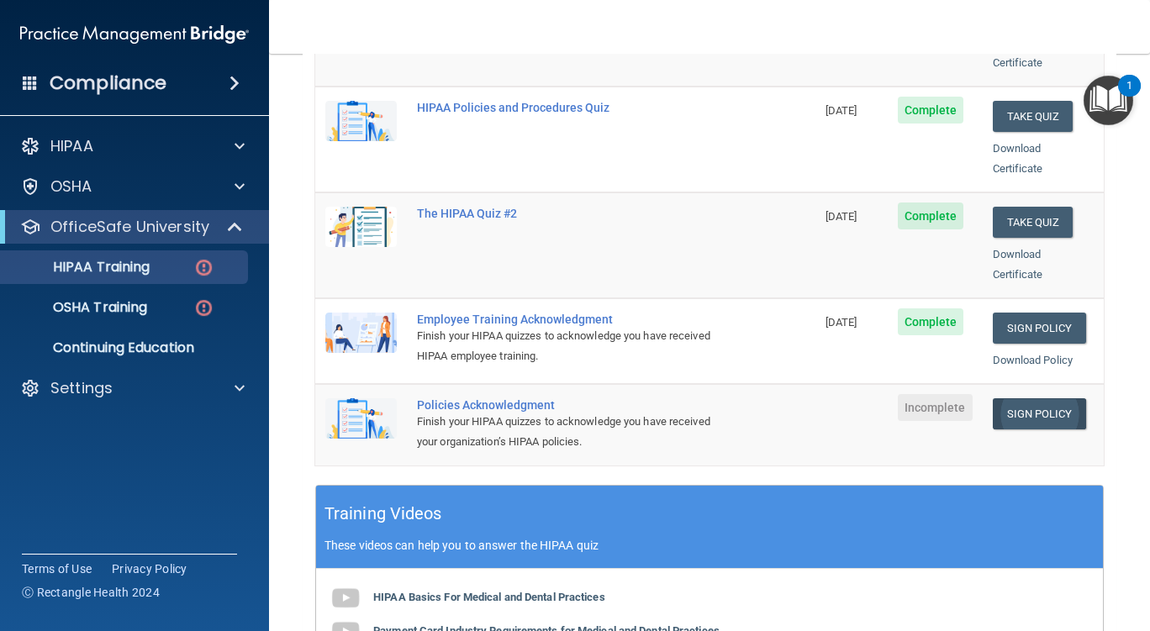
click at [1045, 399] on link "Sign Policy" at bounding box center [1039, 414] width 93 height 31
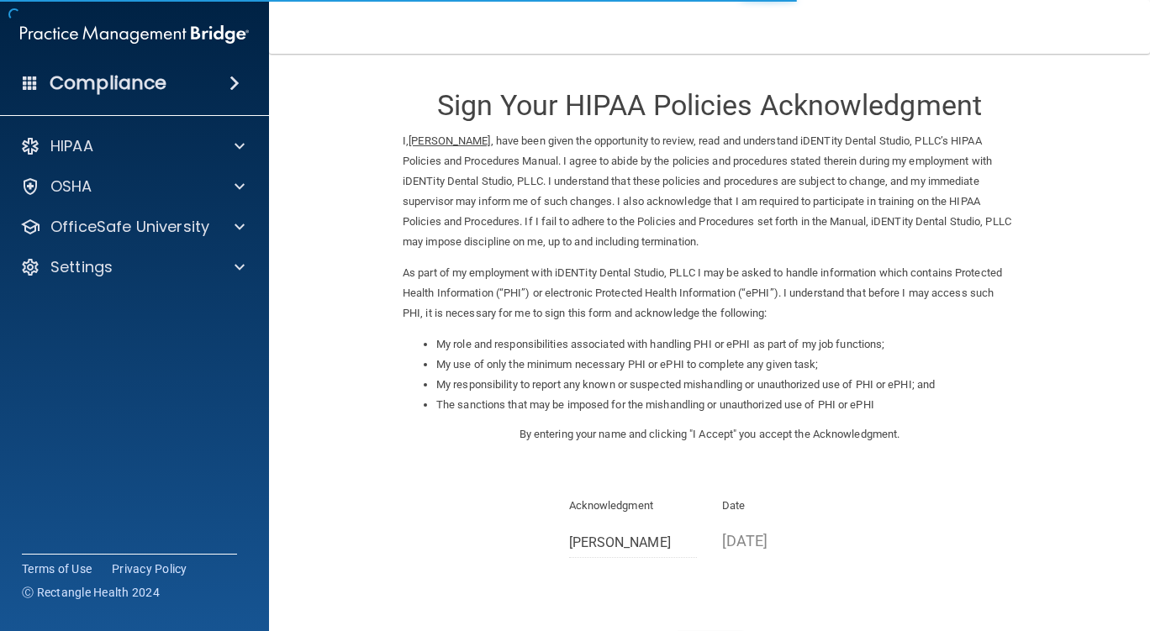
scroll to position [139, 0]
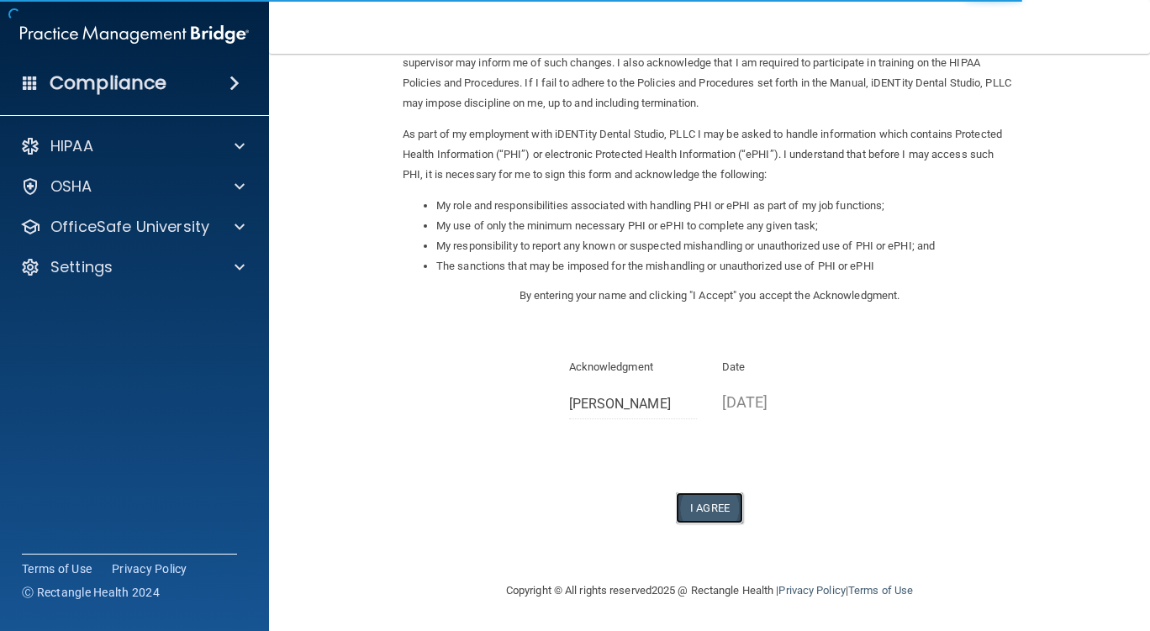
click at [716, 501] on button "I Agree" at bounding box center [709, 508] width 67 height 31
